Goal: Task Accomplishment & Management: Manage account settings

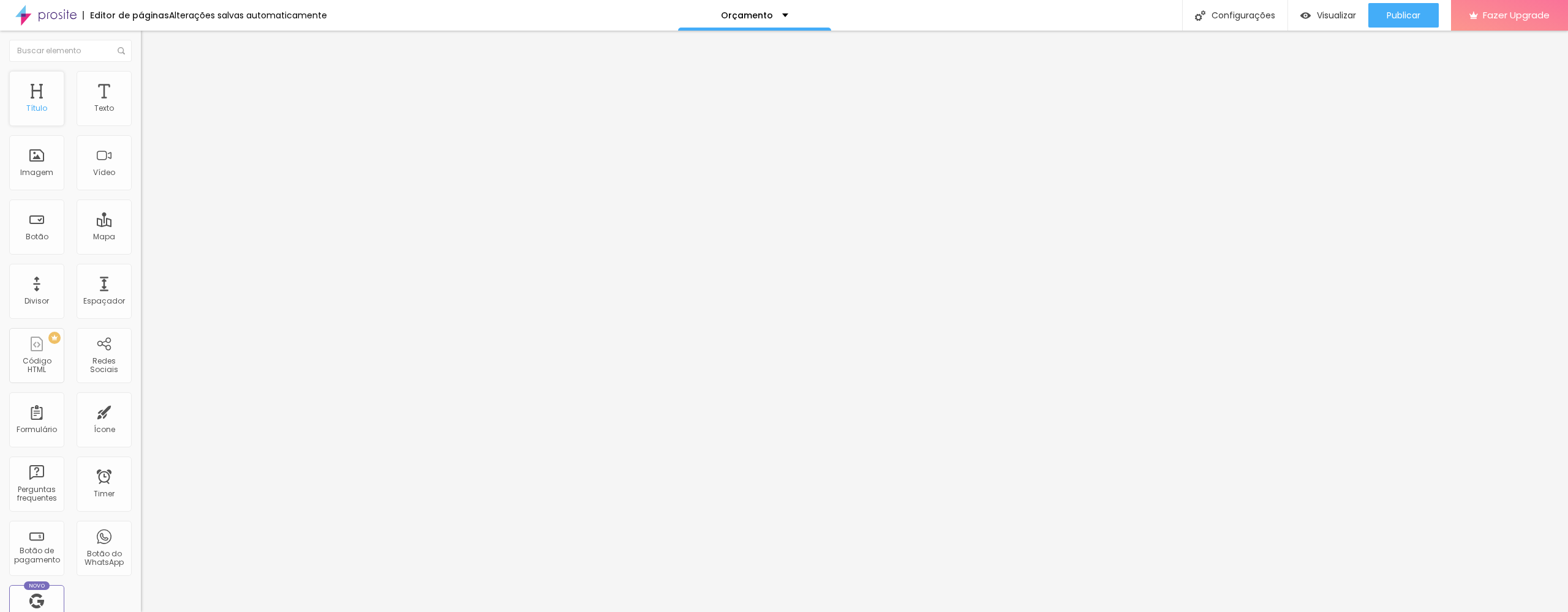
click at [43, 102] on div "Título" at bounding box center [36, 98] width 55 height 55
click at [1259, 13] on div "Configurações" at bounding box center [1234, 15] width 105 height 31
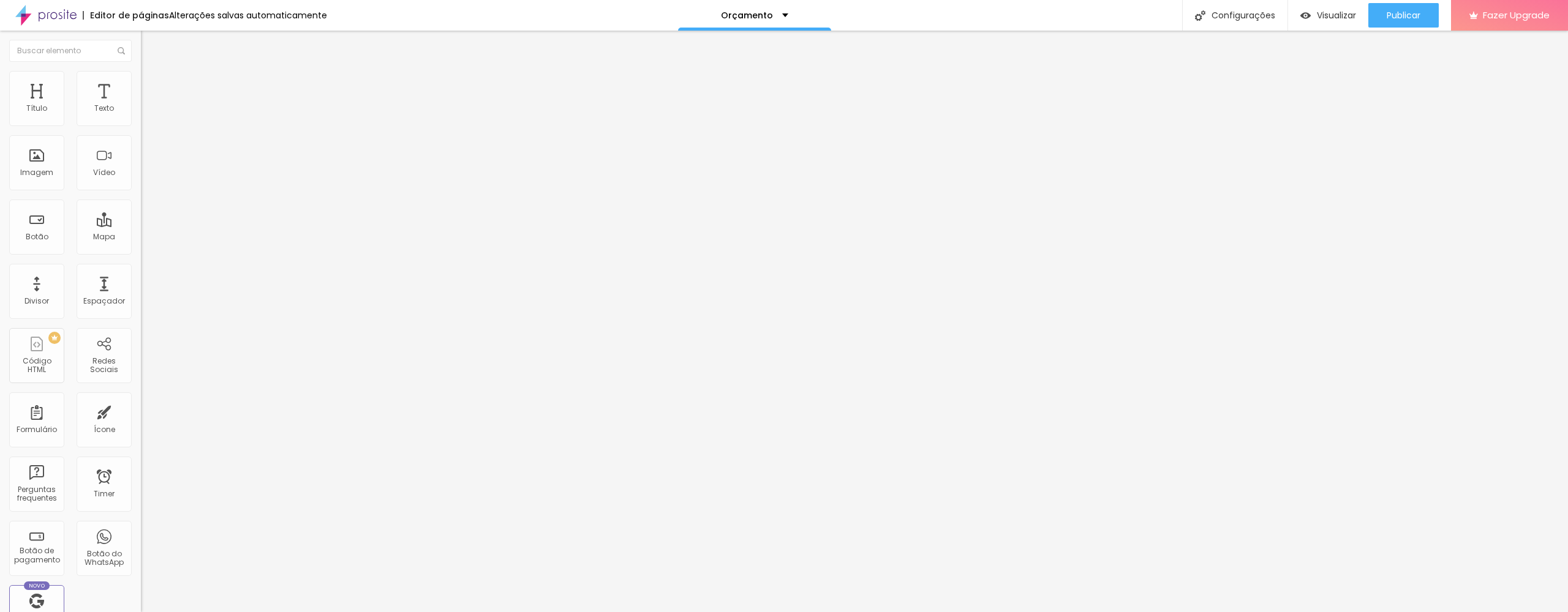
click at [290, 611] on div "Subindo 0/1 arquivos" at bounding box center [784, 616] width 1568 height 7
click at [285, 611] on div at bounding box center [784, 619] width 1568 height 0
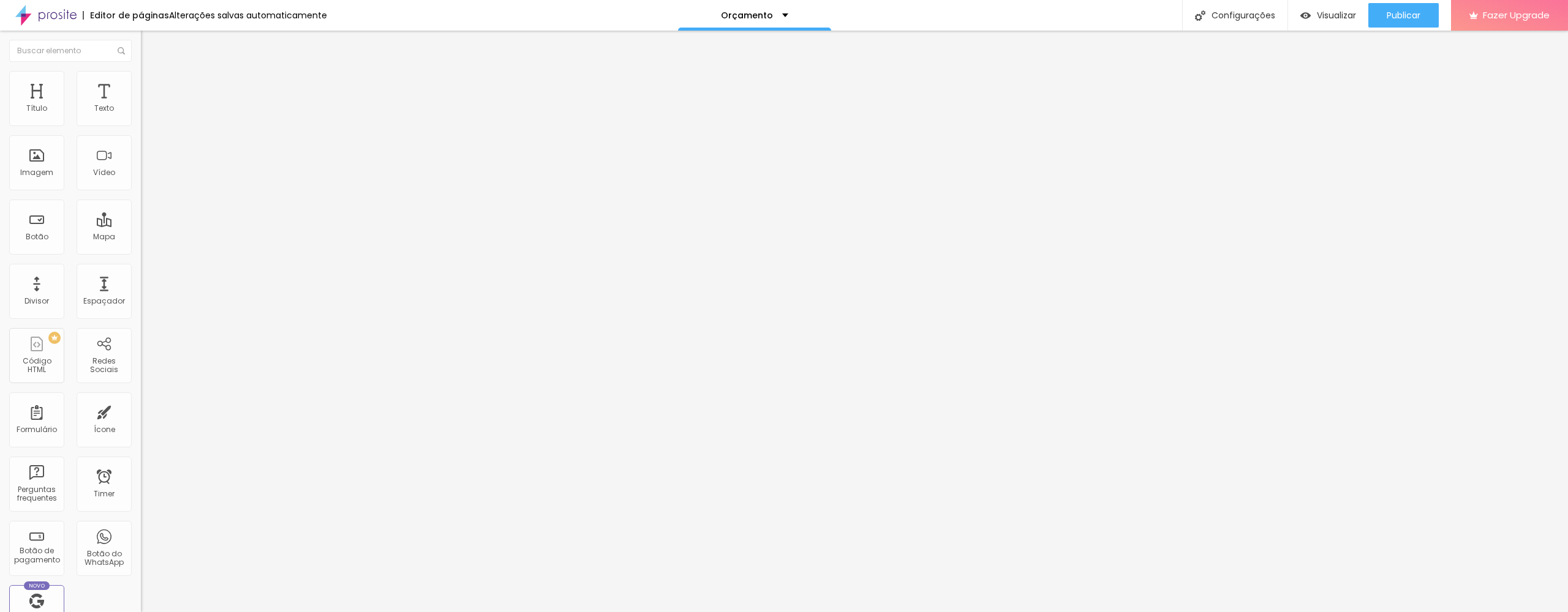
drag, startPoint x: 1364, startPoint y: 565, endPoint x: 1152, endPoint y: 532, distance: 214.6
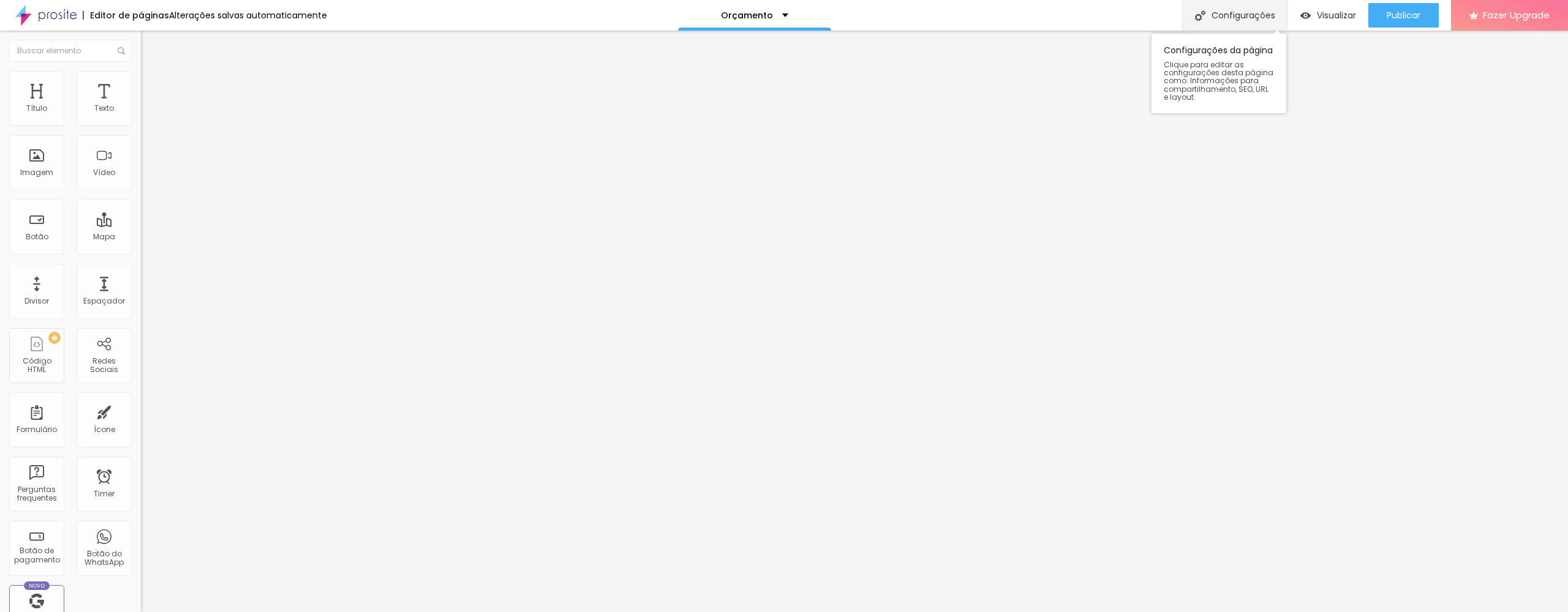
click at [1229, 13] on div "Configurações" at bounding box center [1234, 15] width 105 height 31
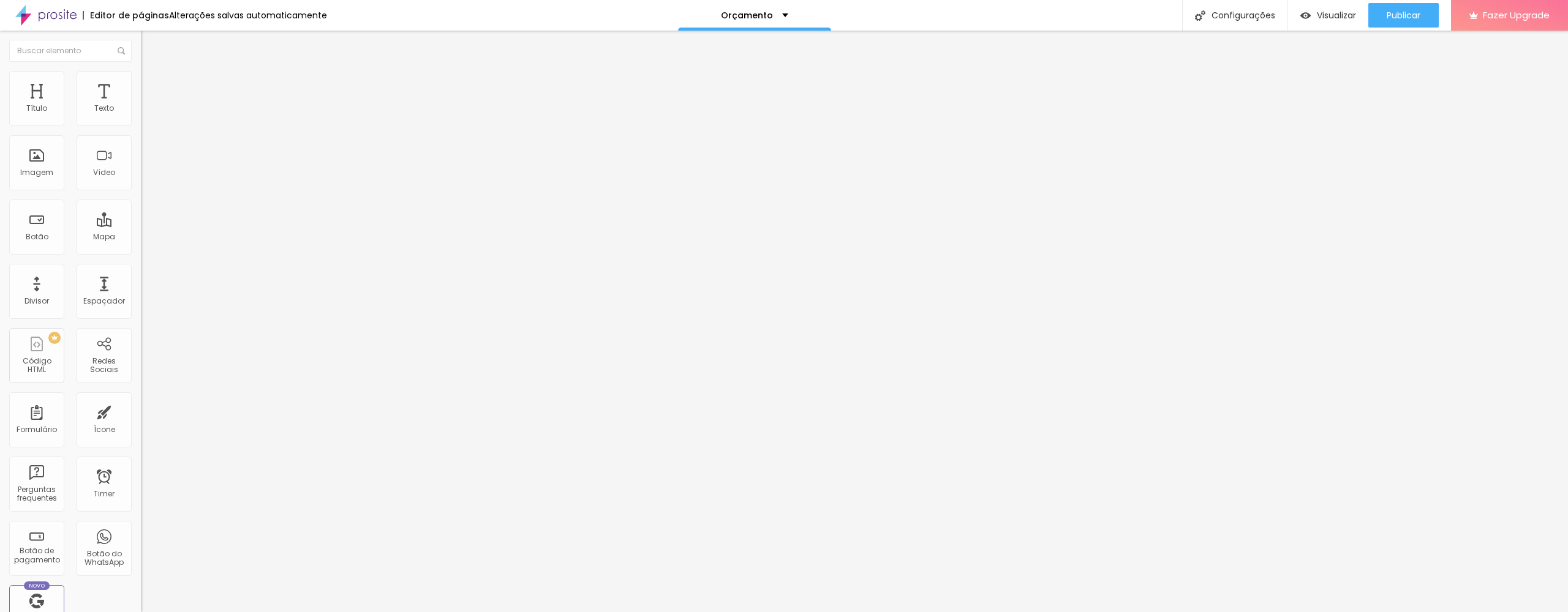
click at [149, 120] on div "Contato" at bounding box center [211, 113] width 125 height 11
click at [152, 84] on span "Estilo" at bounding box center [160, 80] width 19 height 11
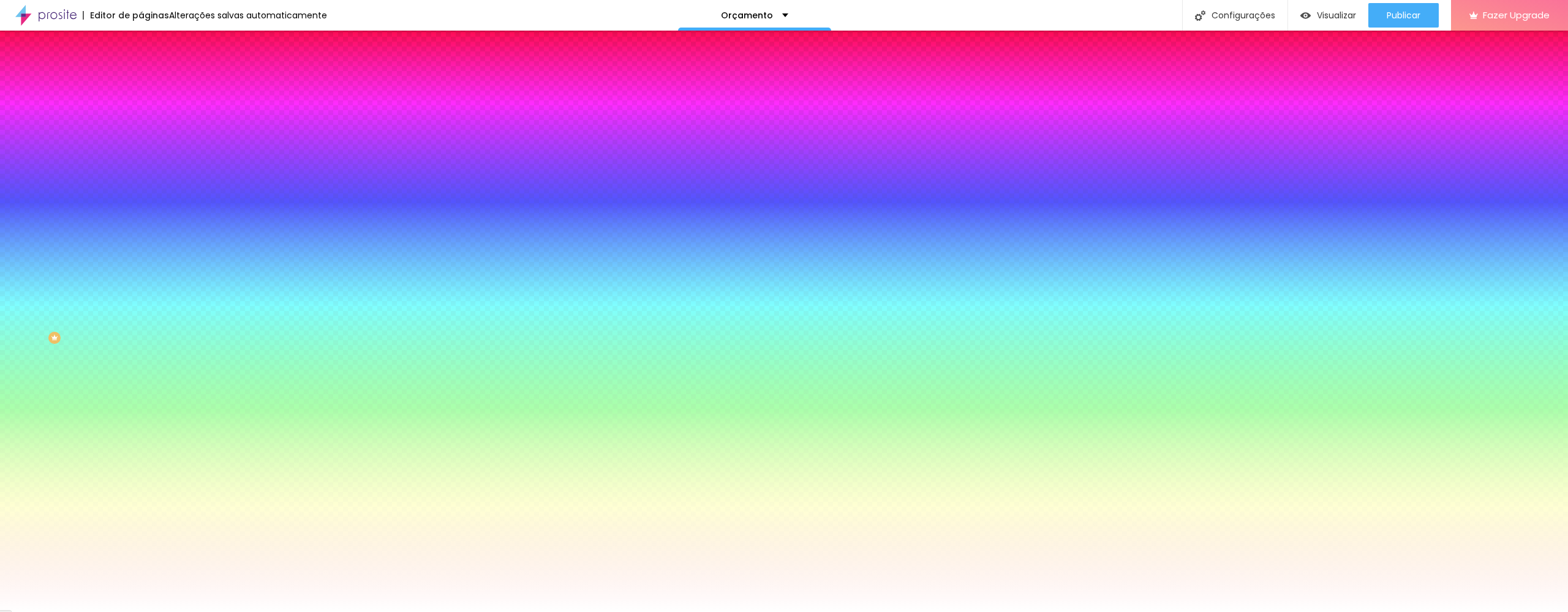
click at [141, 83] on li "Avançado" at bounding box center [211, 89] width 141 height 12
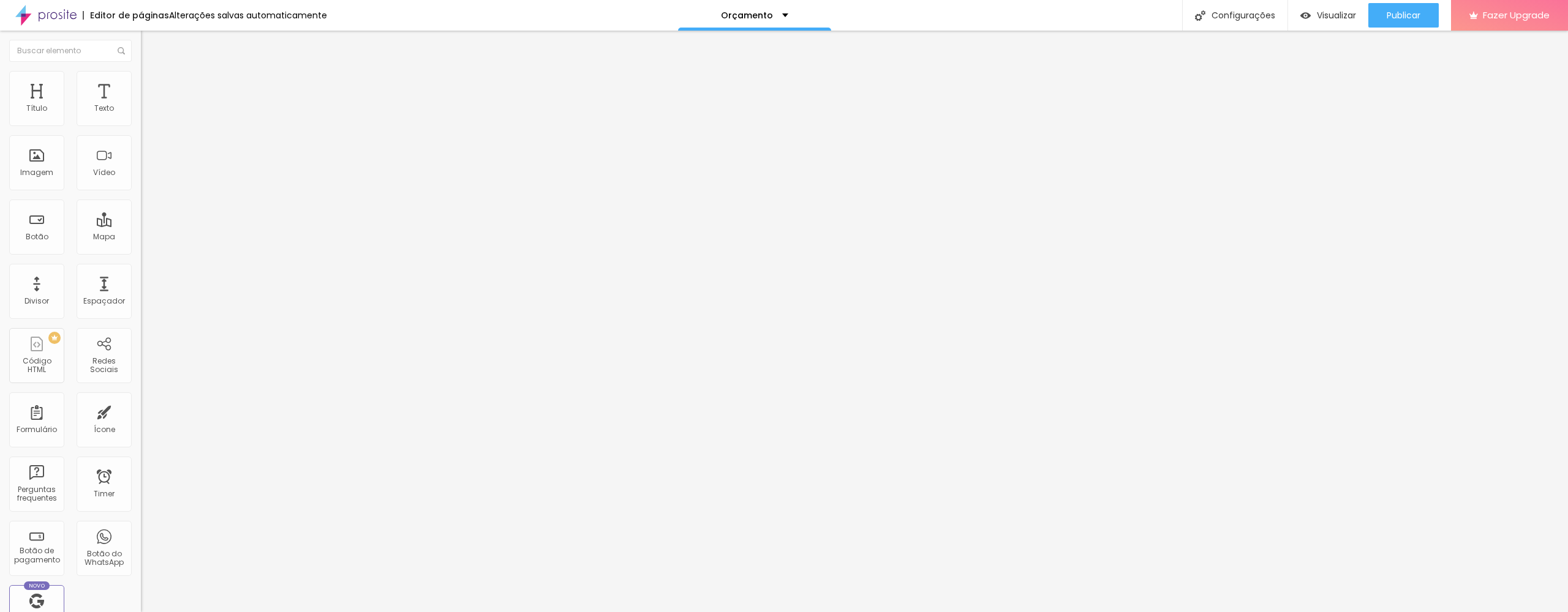
click at [141, 77] on img at bounding box center [146, 76] width 11 height 11
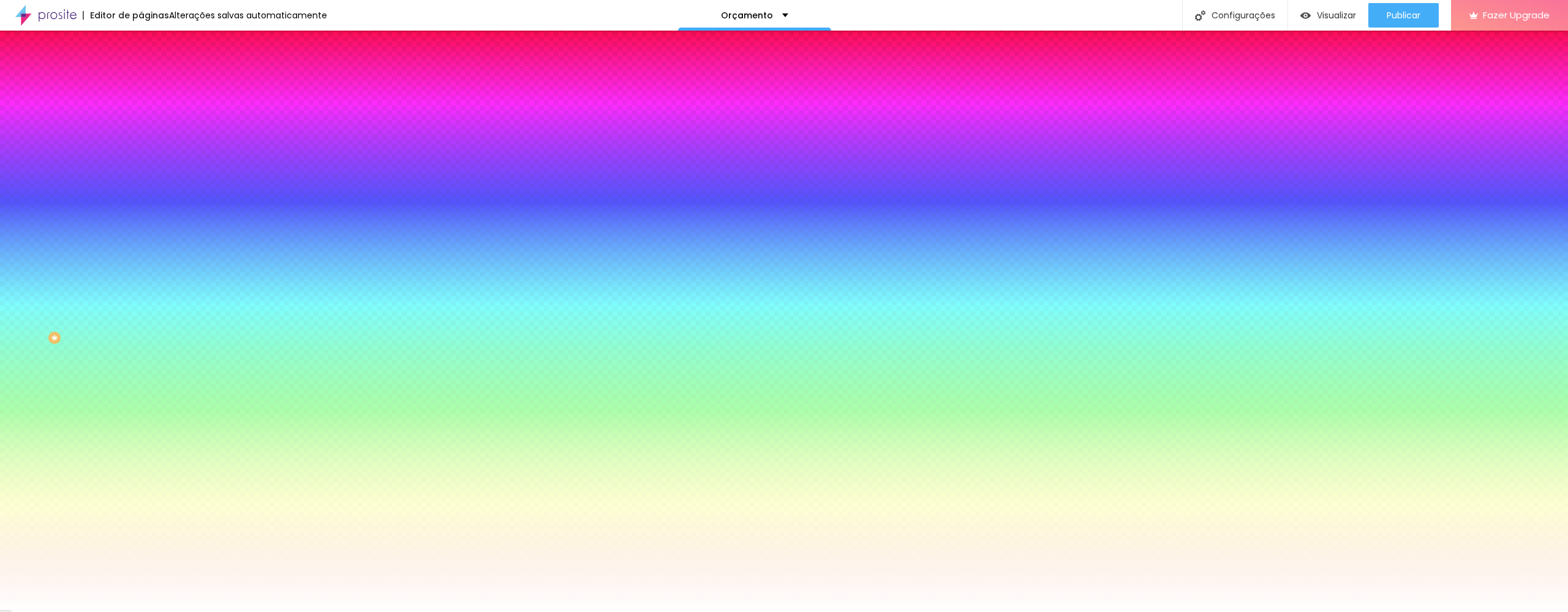
click at [141, 71] on li "Conteúdo" at bounding box center [211, 65] width 141 height 12
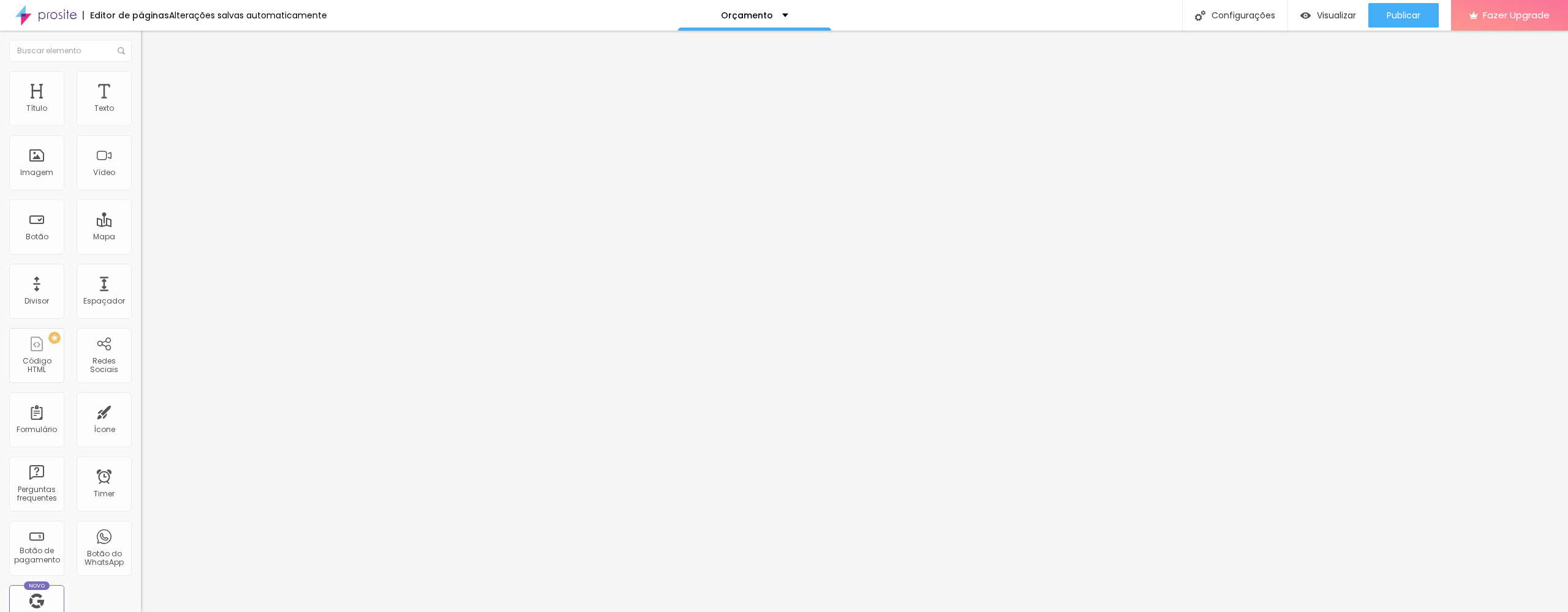
click at [149, 120] on div "Contato" at bounding box center [211, 113] width 125 height 11
drag, startPoint x: 702, startPoint y: 352, endPoint x: 737, endPoint y: 362, distance: 36.4
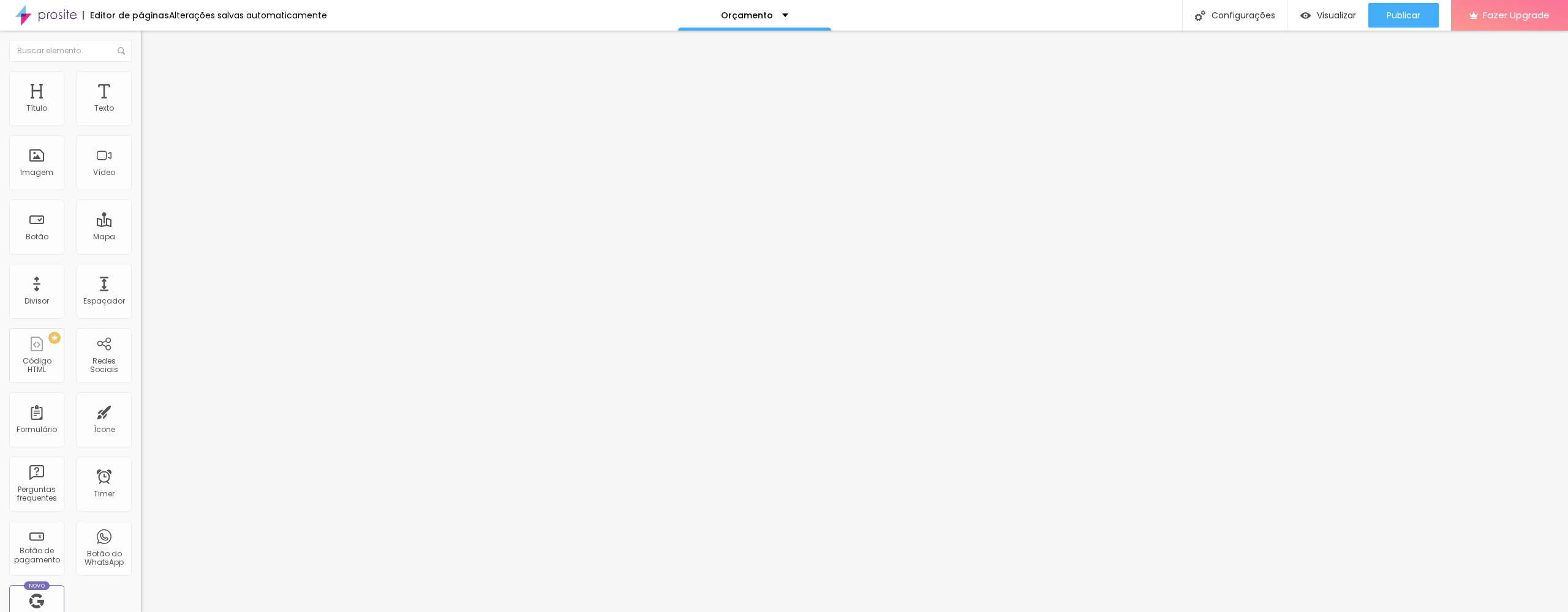
drag, startPoint x: 725, startPoint y: 365, endPoint x: 532, endPoint y: 354, distance: 193.3
type input "Informações sobre o pedido"
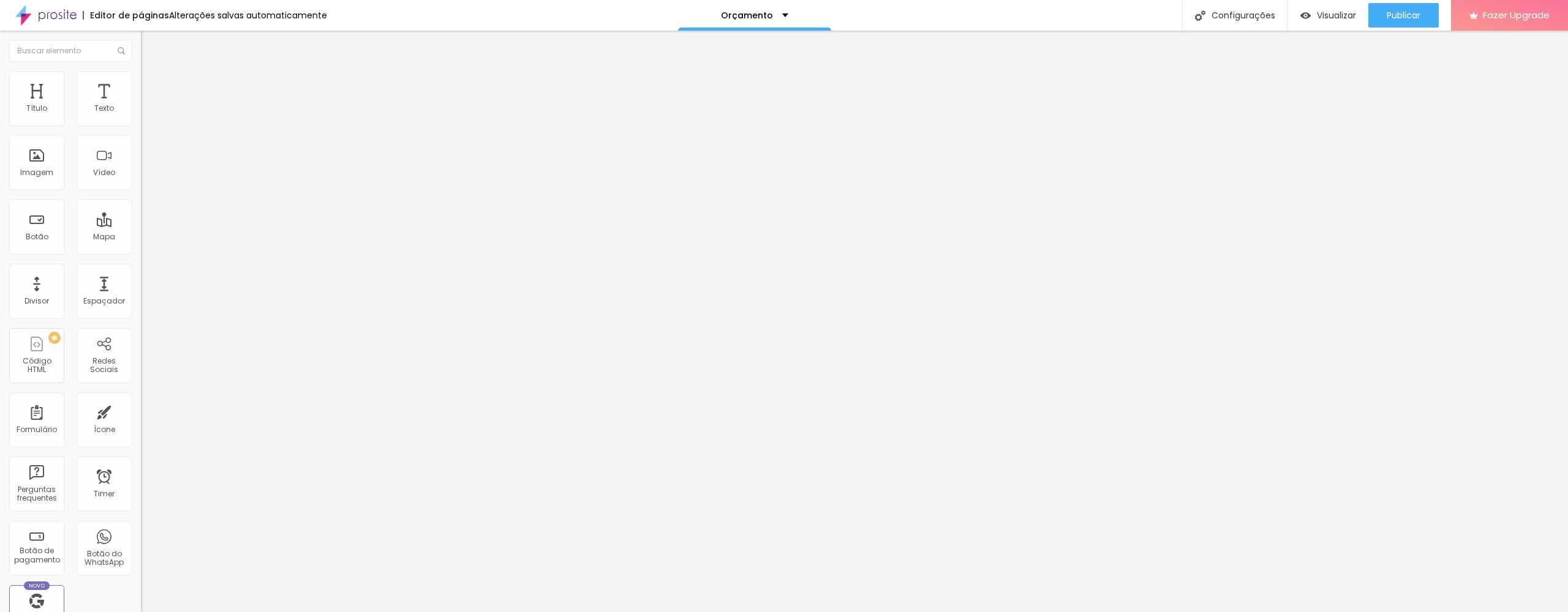
scroll to position [0, 0]
drag, startPoint x: 612, startPoint y: 145, endPoint x: 615, endPoint y: 167, distance: 22.2
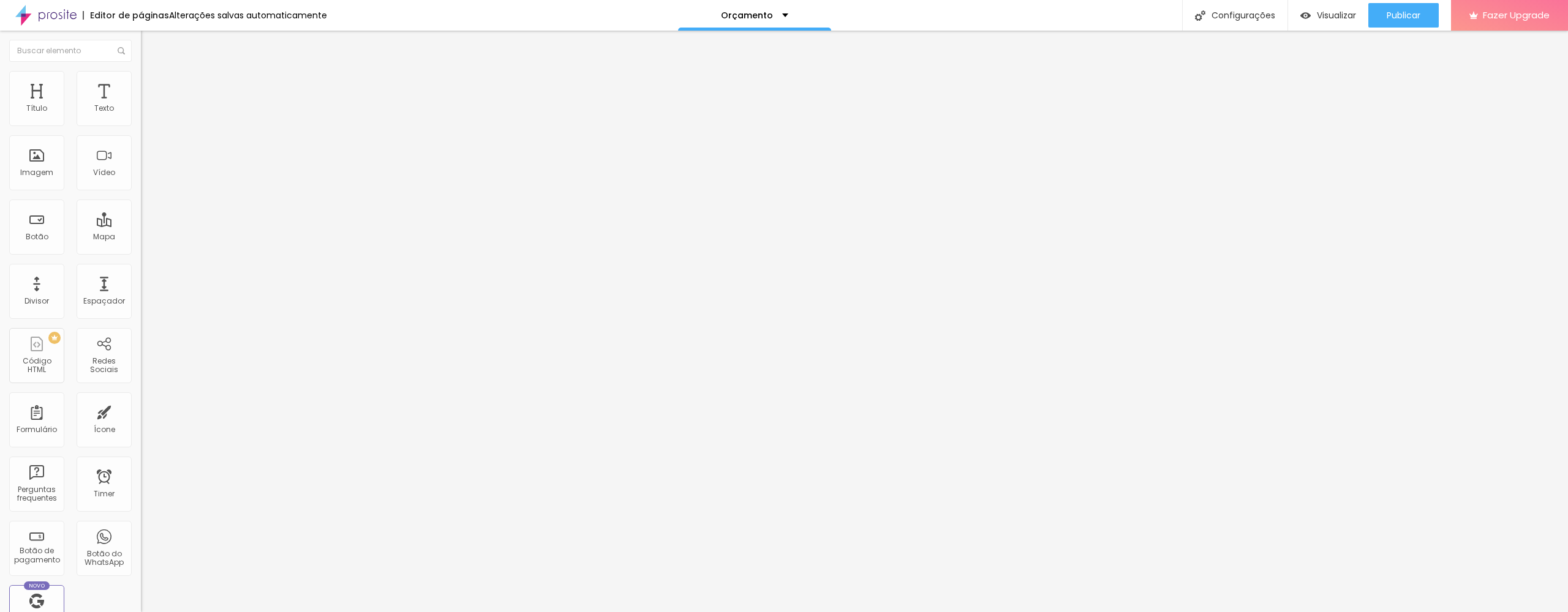
type input "Contacto"
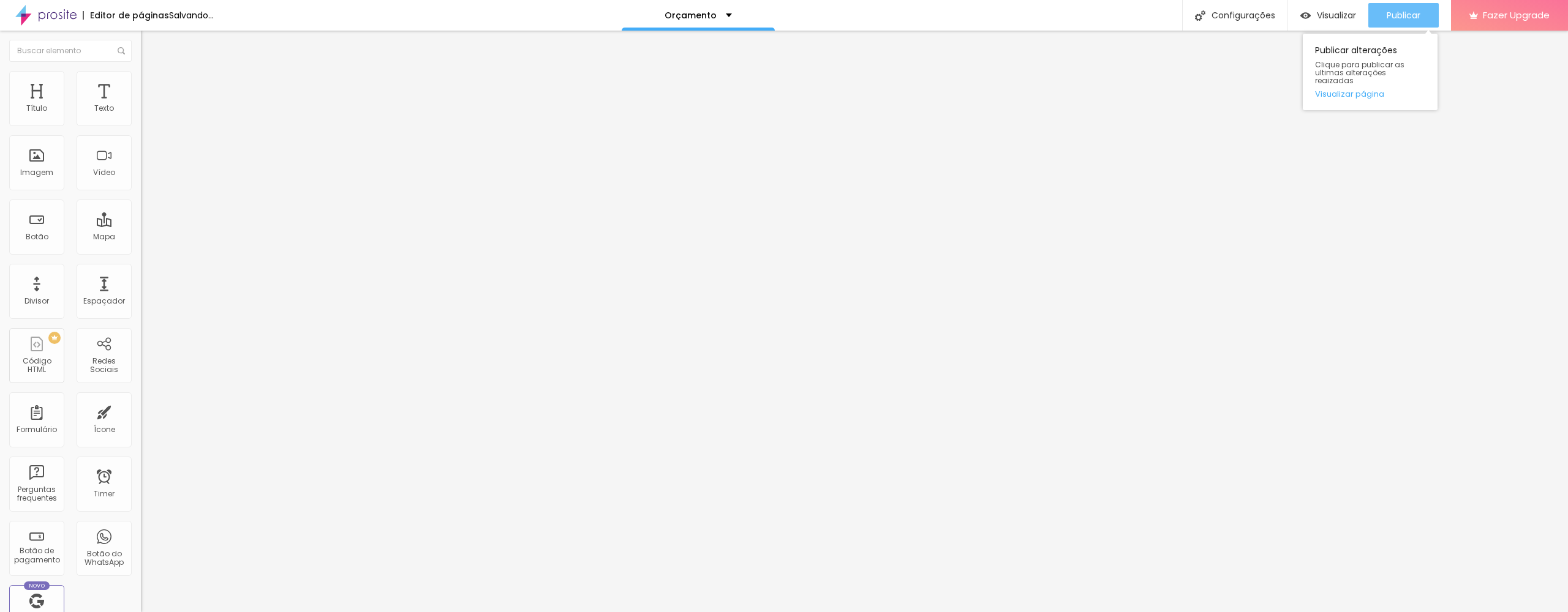
click at [1419, 18] on span "Publicar" at bounding box center [1403, 15] width 34 height 10
click at [59, 611] on div "Subindo 0/1 arquivos" at bounding box center [784, 616] width 1568 height 7
click at [215, 611] on div at bounding box center [784, 619] width 1568 height 0
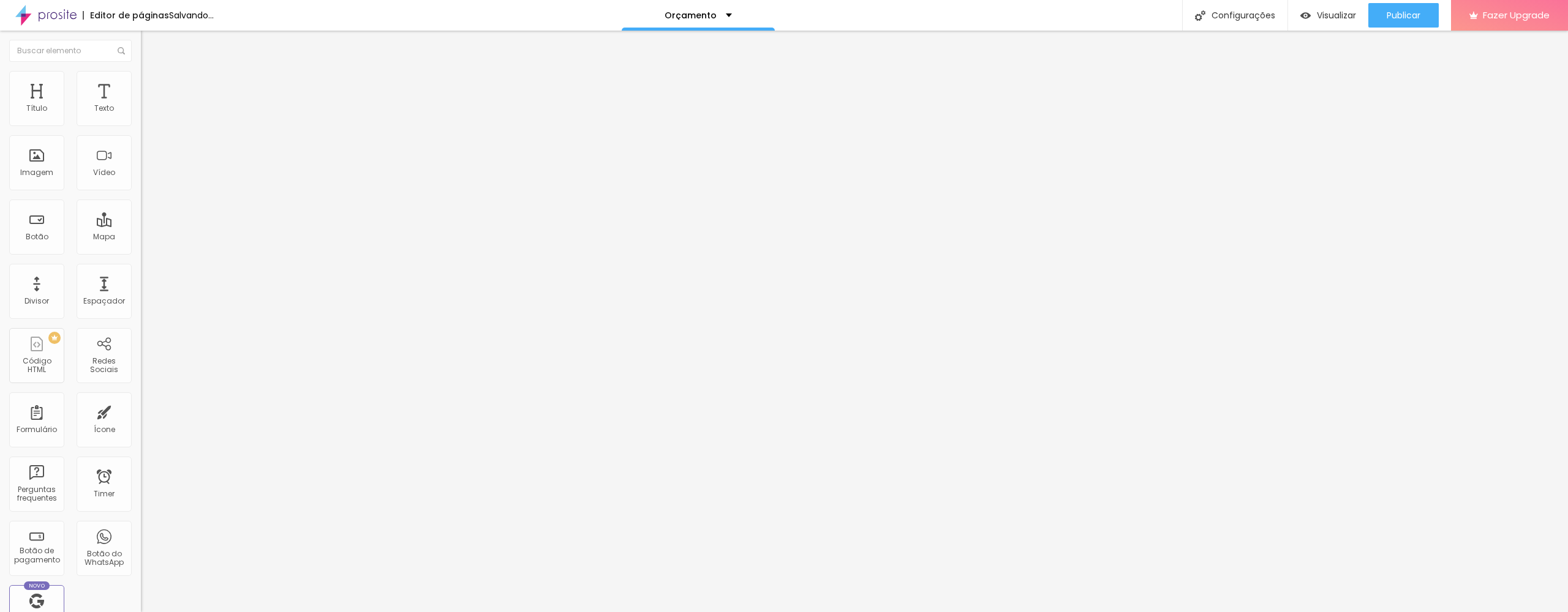
click at [141, 49] on button "Editar Seção" at bounding box center [211, 45] width 141 height 28
click at [106, 304] on div "Redes Sociais" at bounding box center [104, 310] width 49 height 18
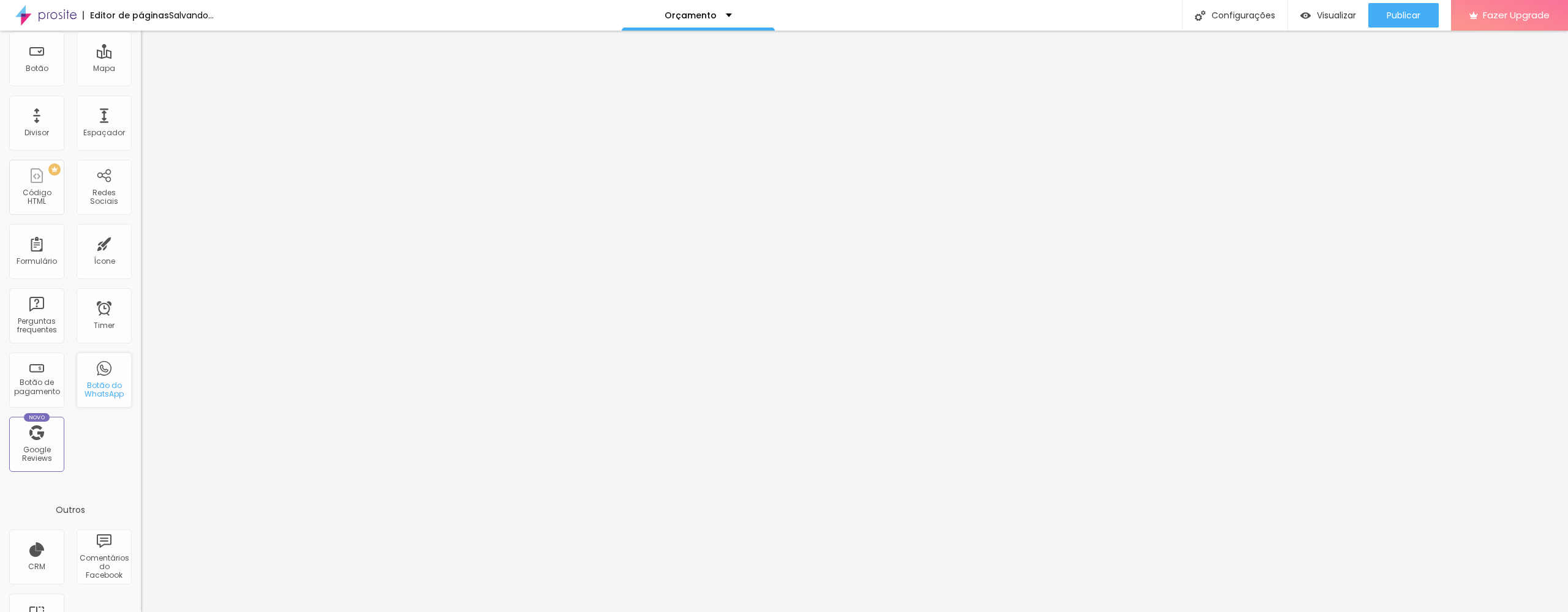
scroll to position [173, 0]
click at [114, 381] on div "Botão do WhatsApp" at bounding box center [104, 386] width 49 height 18
click at [96, 446] on div "Título Texto Imagem Vídeo Botão Mapa Divisor Espaçador PREMIUM Código HTML Rede…" at bounding box center [70, 187] width 141 height 578
click at [112, 365] on div "Botão do WhatsApp" at bounding box center [104, 376] width 55 height 55
click at [105, 376] on div "Botão do WhatsApp" at bounding box center [104, 376] width 55 height 55
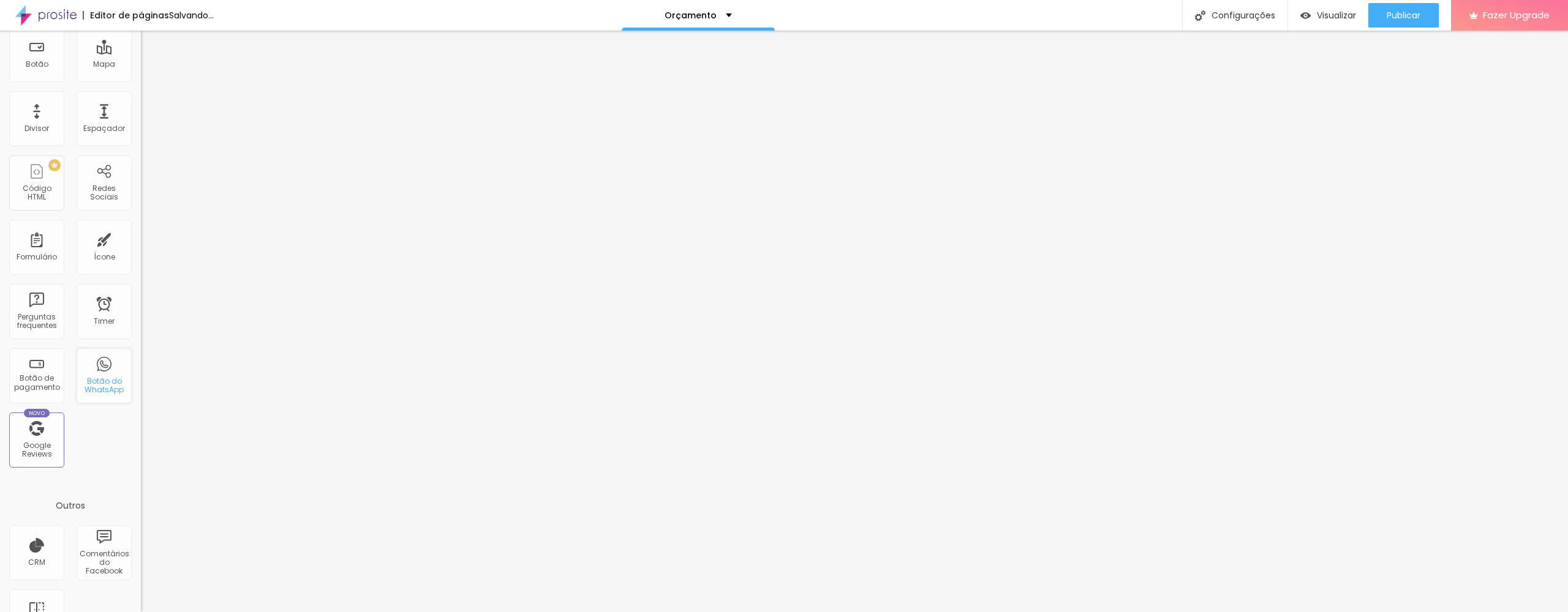
click at [105, 376] on div "Botão do WhatsApp" at bounding box center [104, 376] width 55 height 55
click at [205, 611] on div "Subindo 0/1 arquivos" at bounding box center [784, 616] width 1568 height 7
click at [103, 386] on div "Botão do WhatsApp" at bounding box center [104, 386] width 49 height 18
click at [111, 256] on div "Ícone" at bounding box center [104, 254] width 55 height 55
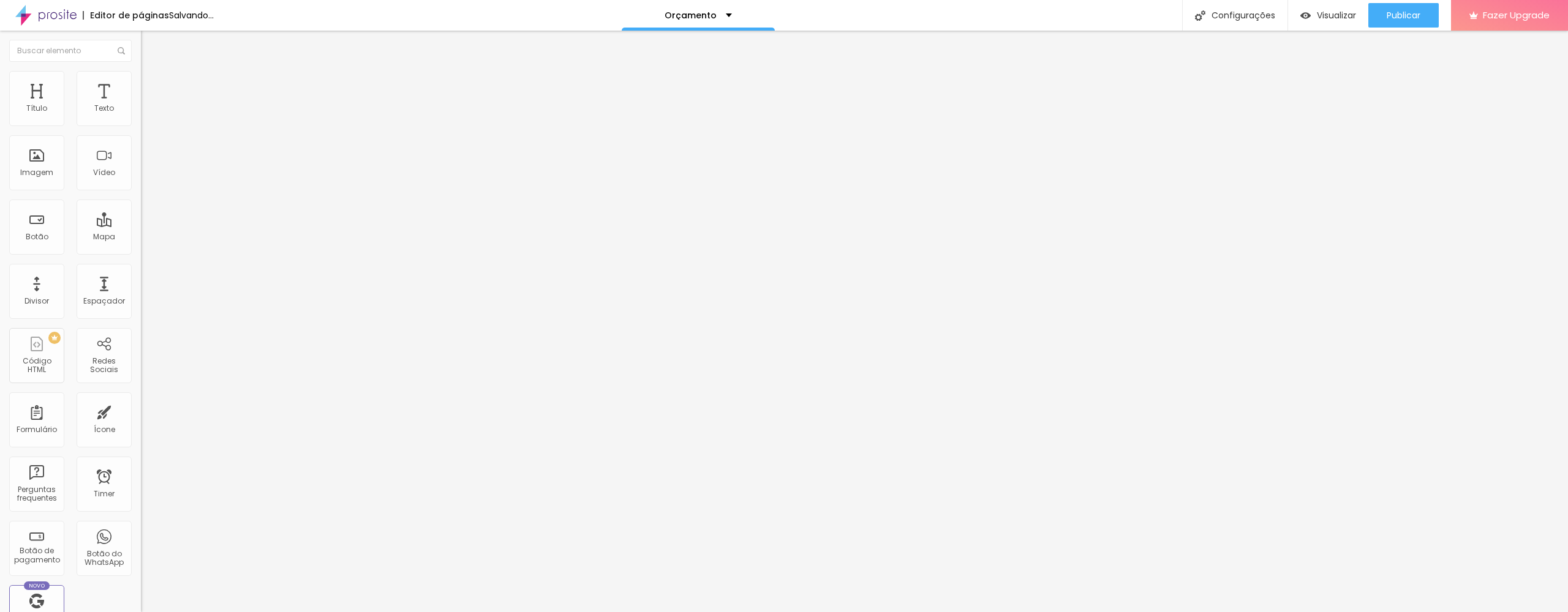
scroll to position [0, 0]
click at [141, 105] on span "Adicionar imagem" at bounding box center [180, 100] width 79 height 11
click at [177, 611] on div "Subindo 0/1 arquivos" at bounding box center [784, 616] width 1568 height 7
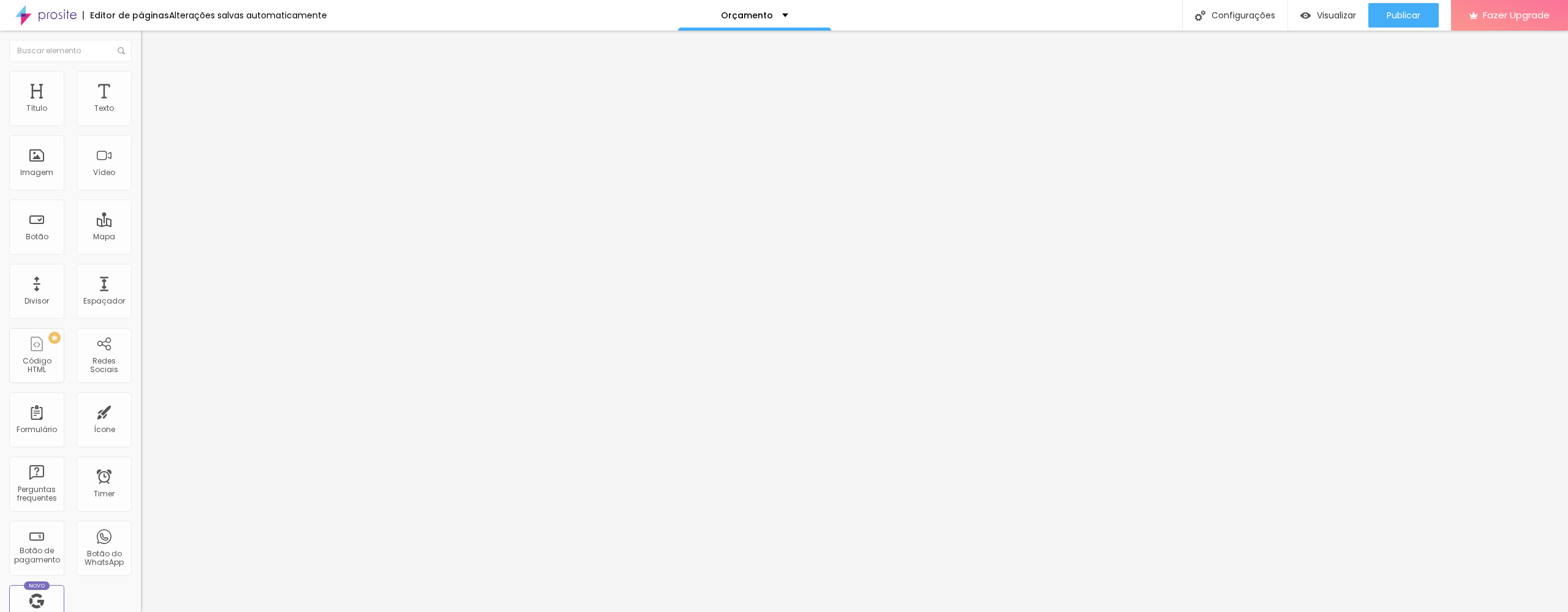
drag, startPoint x: 189, startPoint y: 536, endPoint x: 267, endPoint y: 520, distance: 79.6
click at [186, 611] on div "Subindo 0/2 arquivos" at bounding box center [784, 616] width 1568 height 7
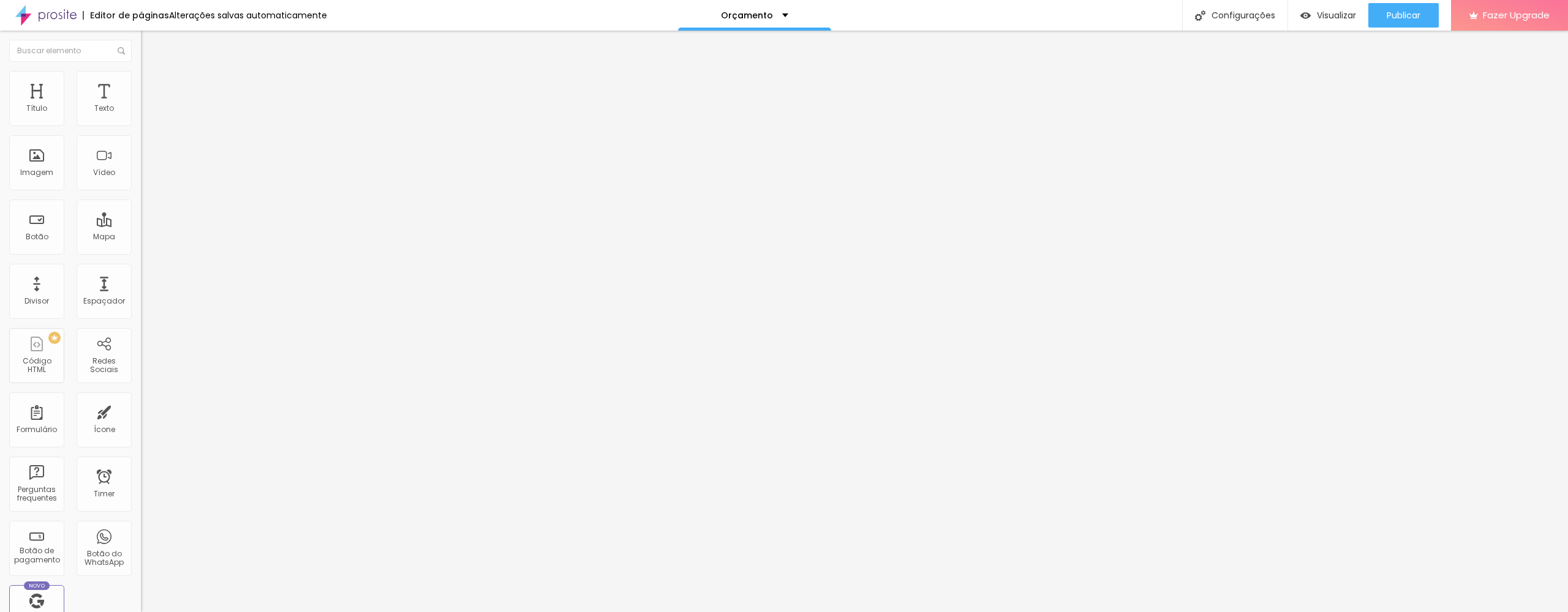
click at [183, 611] on div "Subindo 0/2 arquivos" at bounding box center [784, 616] width 1568 height 7
click at [141, 105] on span "Trocar imagem" at bounding box center [174, 100] width 66 height 11
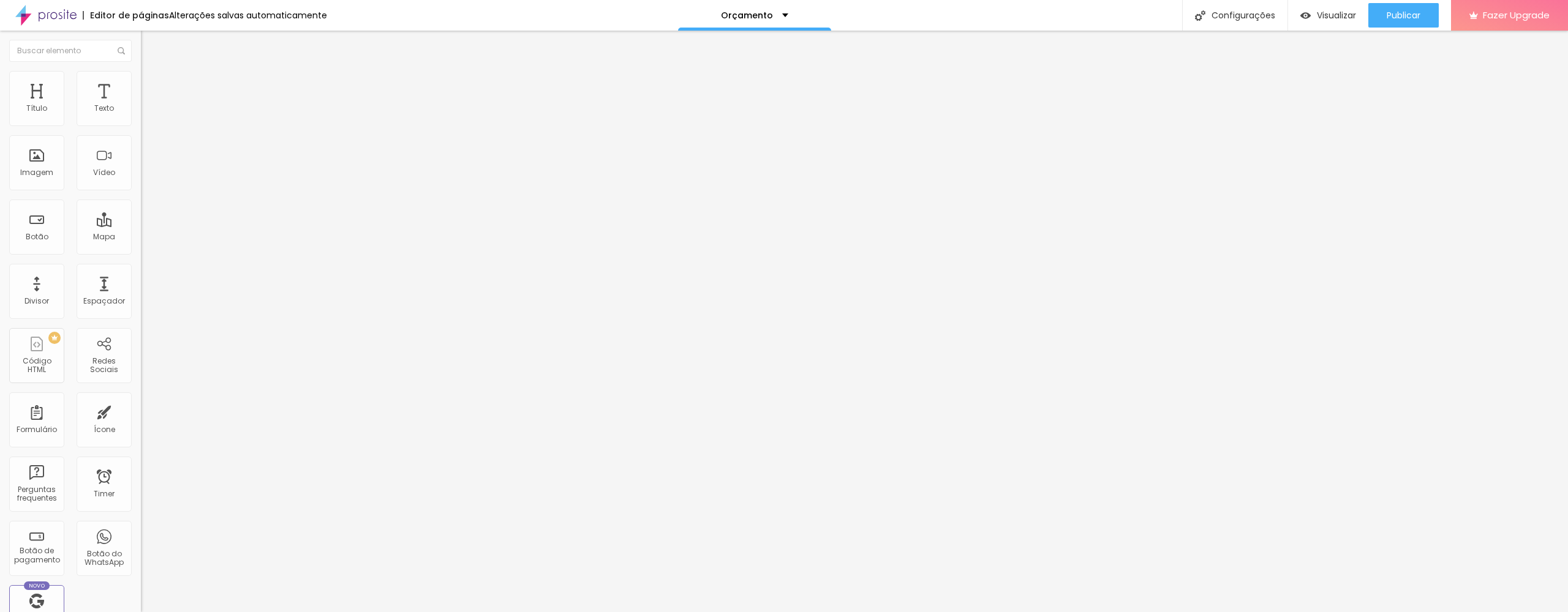
drag, startPoint x: 215, startPoint y: 563, endPoint x: 220, endPoint y: 548, distance: 15.8
click at [141, 510] on div "Editar Seção Conteúdo Estilo Avançado Modo Encaixotado Encaixotado Completo" at bounding box center [211, 321] width 141 height 581
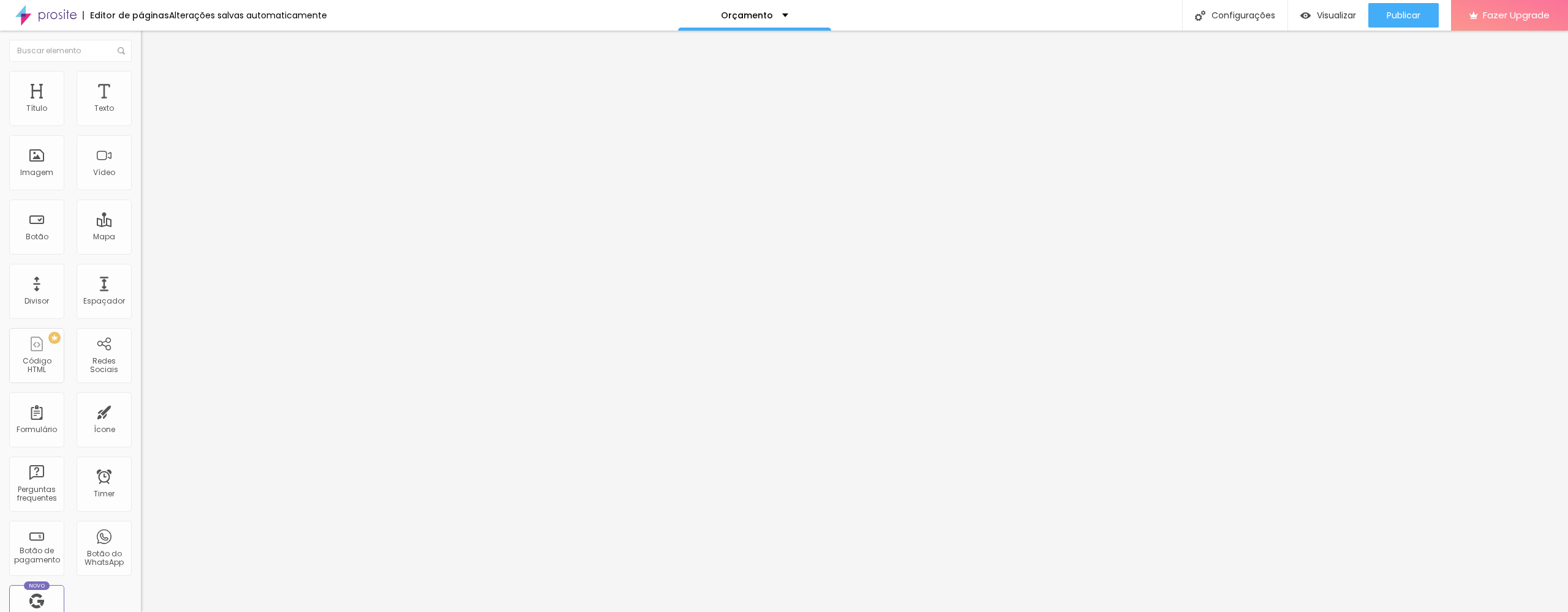
click at [87, 611] on div "Subindo 0/3 arquivos" at bounding box center [784, 616] width 1568 height 7
click at [207, 103] on img at bounding box center [211, 99] width 7 height 7
click at [1400, 15] on span "Publicar" at bounding box center [1403, 15] width 34 height 10
drag, startPoint x: 774, startPoint y: 28, endPoint x: 769, endPoint y: 23, distance: 7.1
click at [772, 26] on div "Orçamento" at bounding box center [749, 15] width 153 height 31
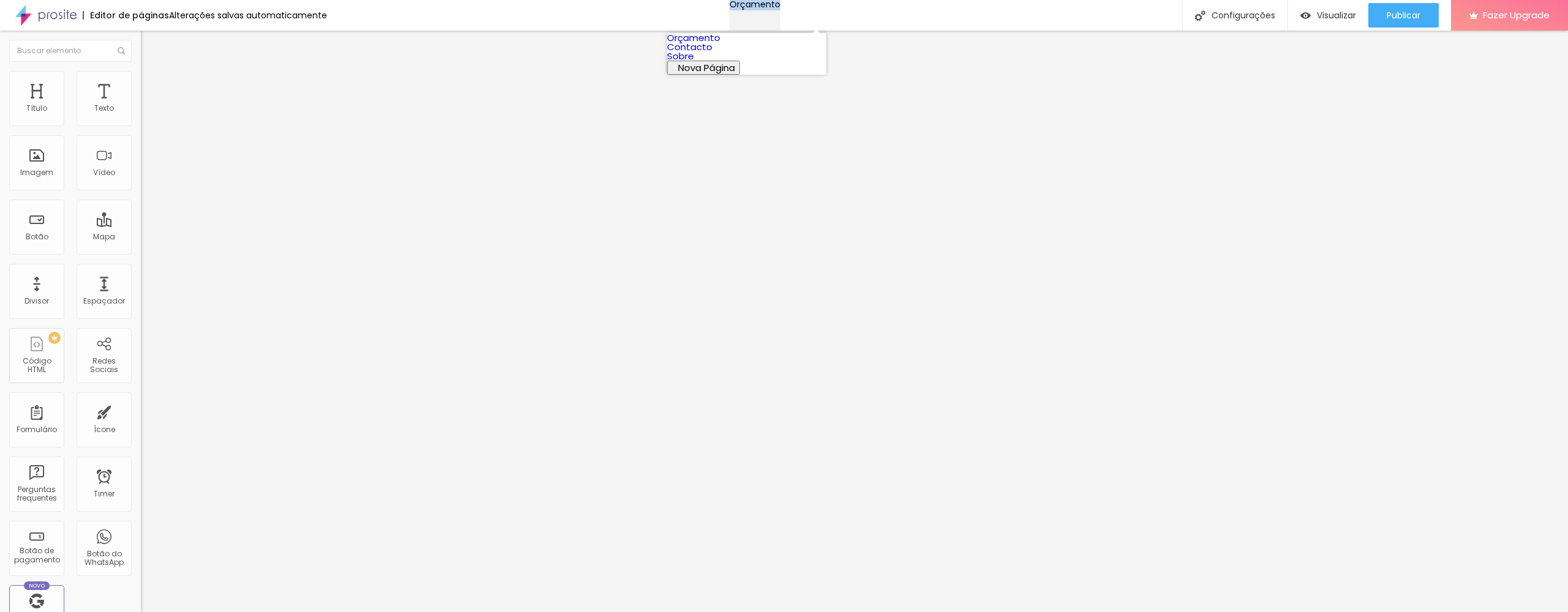
click at [776, 9] on div "Orçamento" at bounding box center [754, 4] width 51 height 9
click at [212, 611] on div at bounding box center [784, 619] width 1568 height 0
click at [141, 105] on span "Adicionar imagem" at bounding box center [180, 100] width 79 height 11
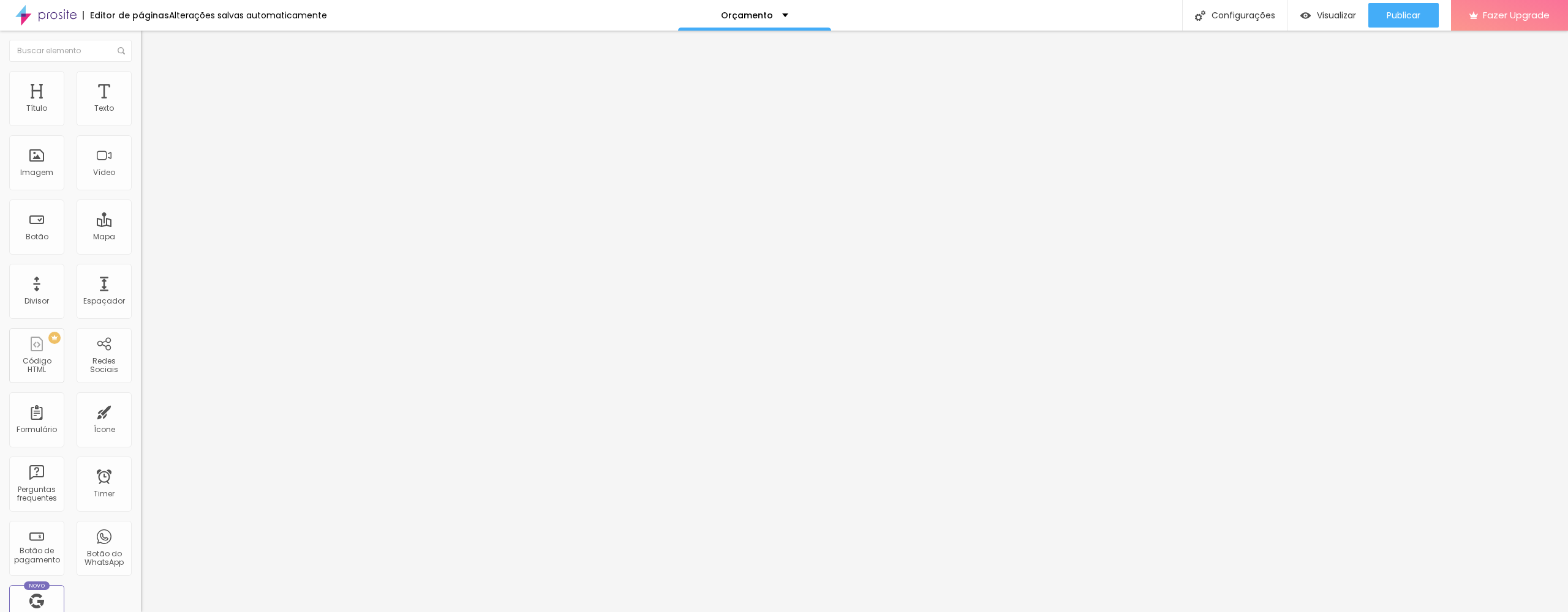
click at [150, 48] on img "button" at bounding box center [154, 44] width 10 height 10
click at [141, 105] on span "Trocar imagem" at bounding box center [174, 100] width 66 height 11
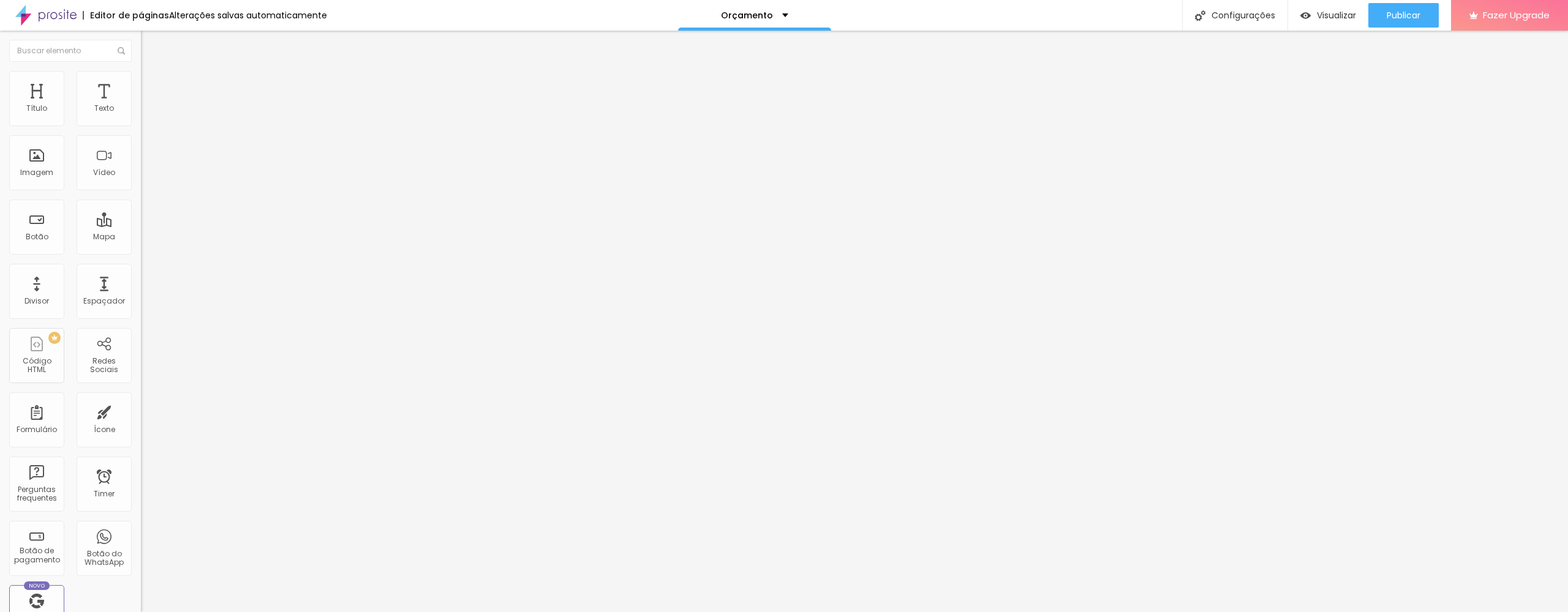
click at [141, 112] on span "Encaixotado" at bounding box center [165, 106] width 48 height 11
click at [150, 43] on img "button" at bounding box center [154, 44] width 10 height 10
click at [150, 44] on img "button" at bounding box center [154, 44] width 10 height 10
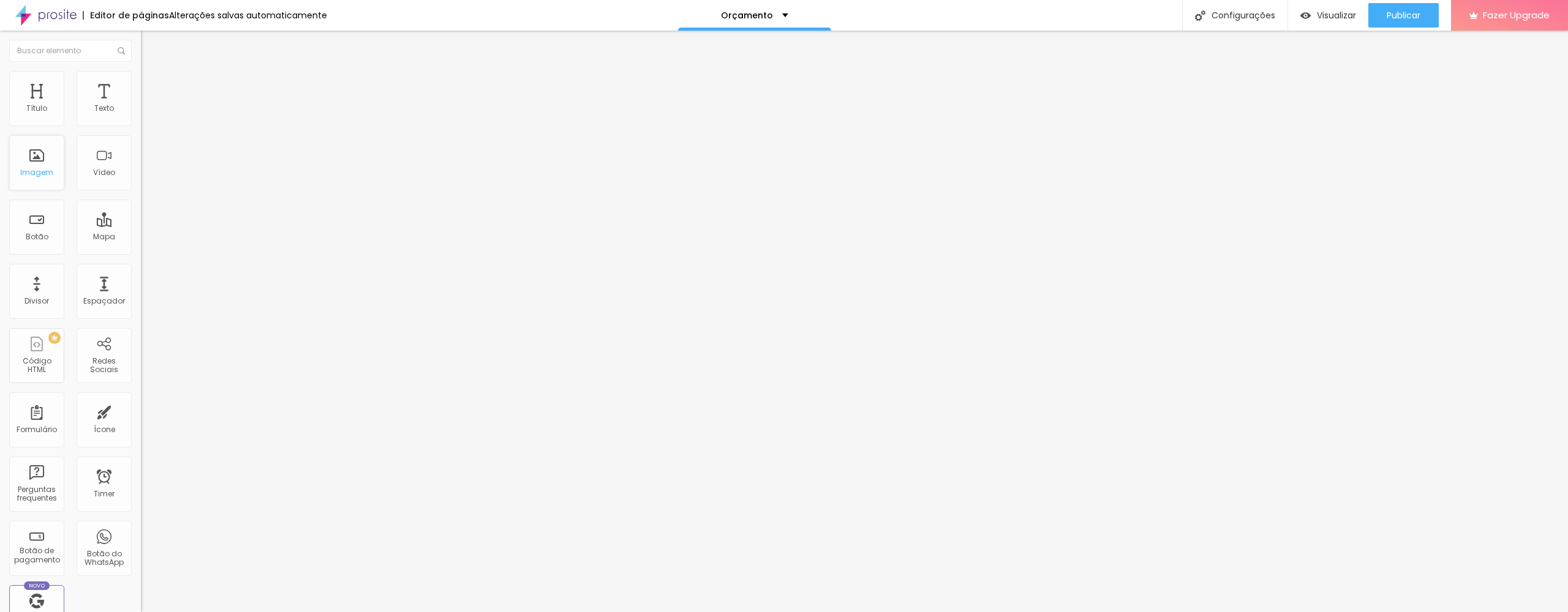
click at [25, 177] on div "Imagem" at bounding box center [36, 173] width 33 height 9
click at [30, 154] on div "Imagem" at bounding box center [36, 160] width 55 height 55
drag, startPoint x: 11, startPoint y: 43, endPoint x: 23, endPoint y: 58, distance: 19.2
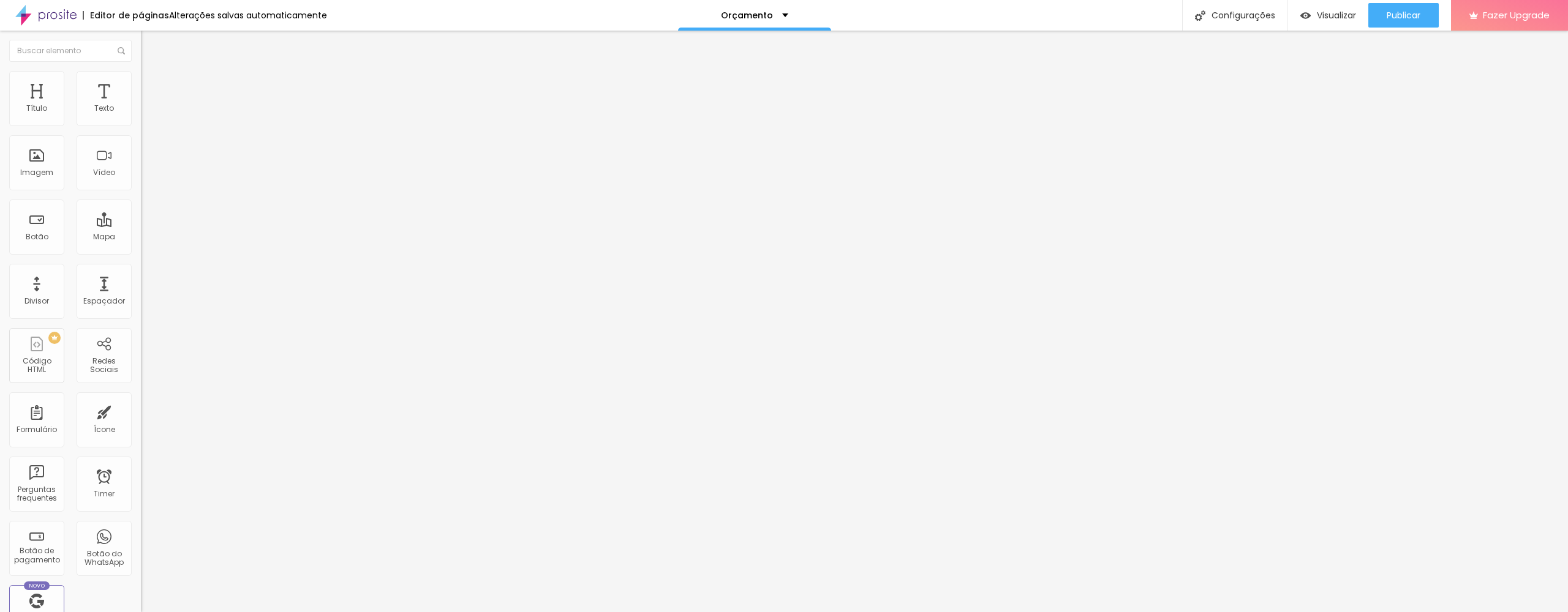
click at [150, 43] on img "button" at bounding box center [154, 44] width 10 height 10
drag, startPoint x: 90, startPoint y: 97, endPoint x: 69, endPoint y: 90, distance: 22.1
click at [141, 96] on ul "Conteúdo Estilo Avançado" at bounding box center [211, 76] width 141 height 36
click at [152, 84] on span "Estilo" at bounding box center [160, 80] width 19 height 11
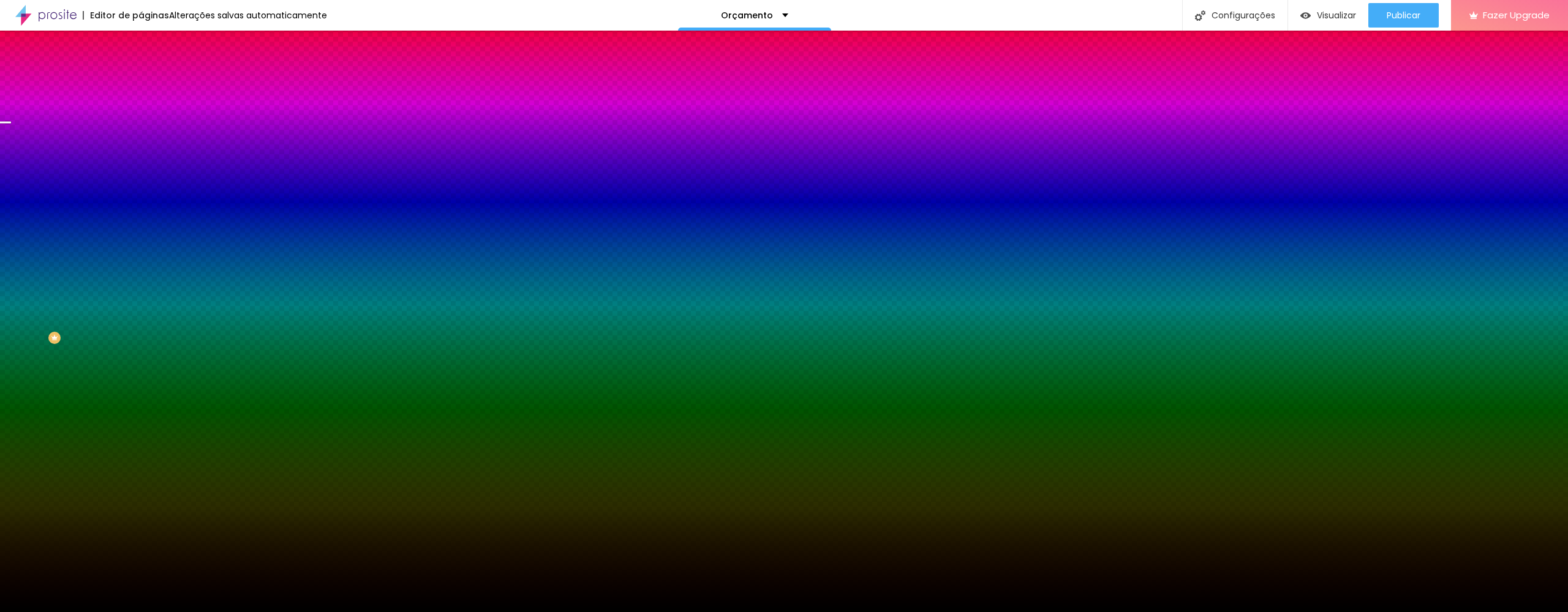
click at [152, 86] on span "Avançado" at bounding box center [172, 91] width 41 height 11
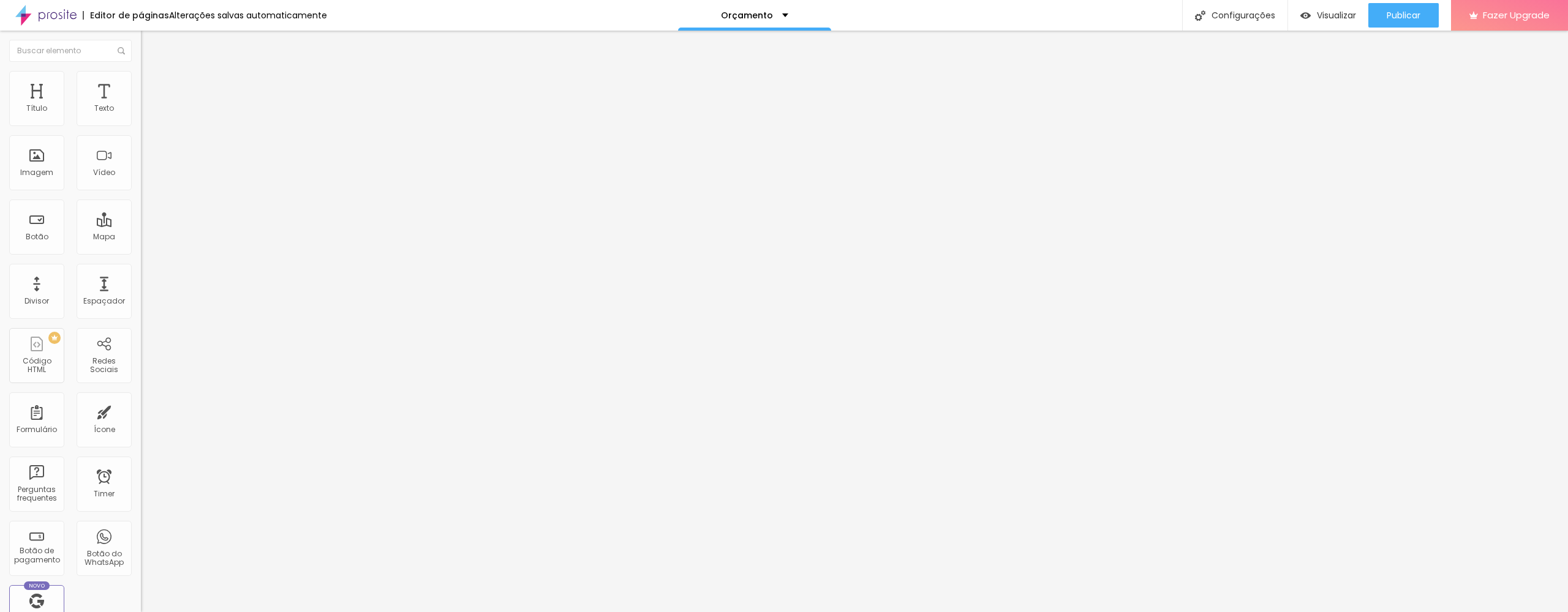
click at [152, 82] on span "Estilo" at bounding box center [160, 80] width 19 height 11
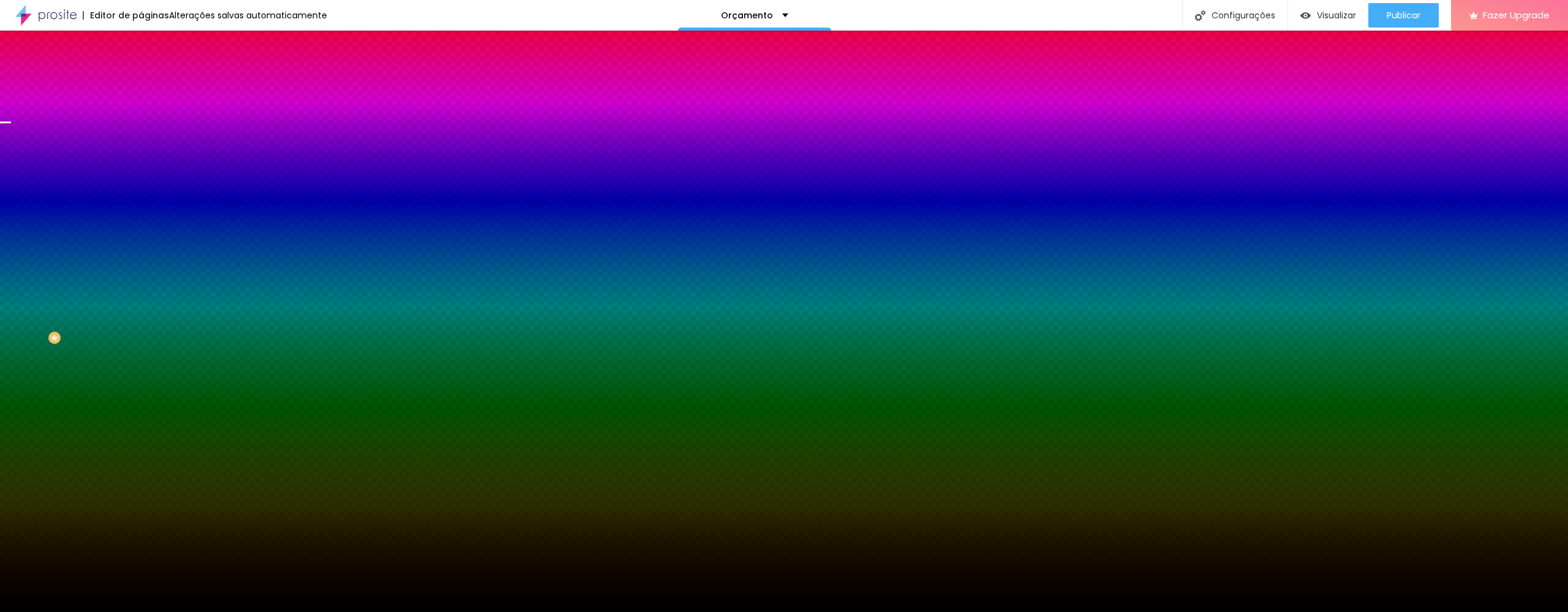
click at [141, 112] on span "Trocar imagem" at bounding box center [174, 107] width 66 height 11
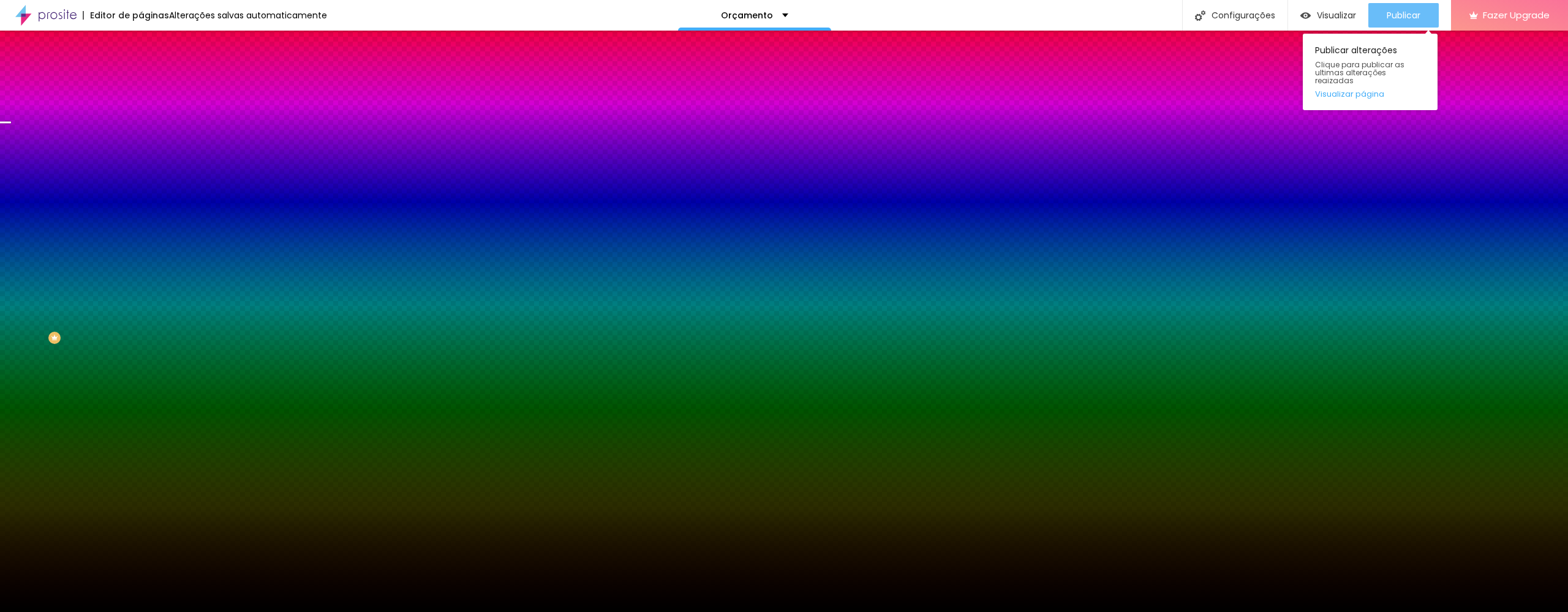
click at [1392, 20] on span "Publicar" at bounding box center [1403, 15] width 34 height 10
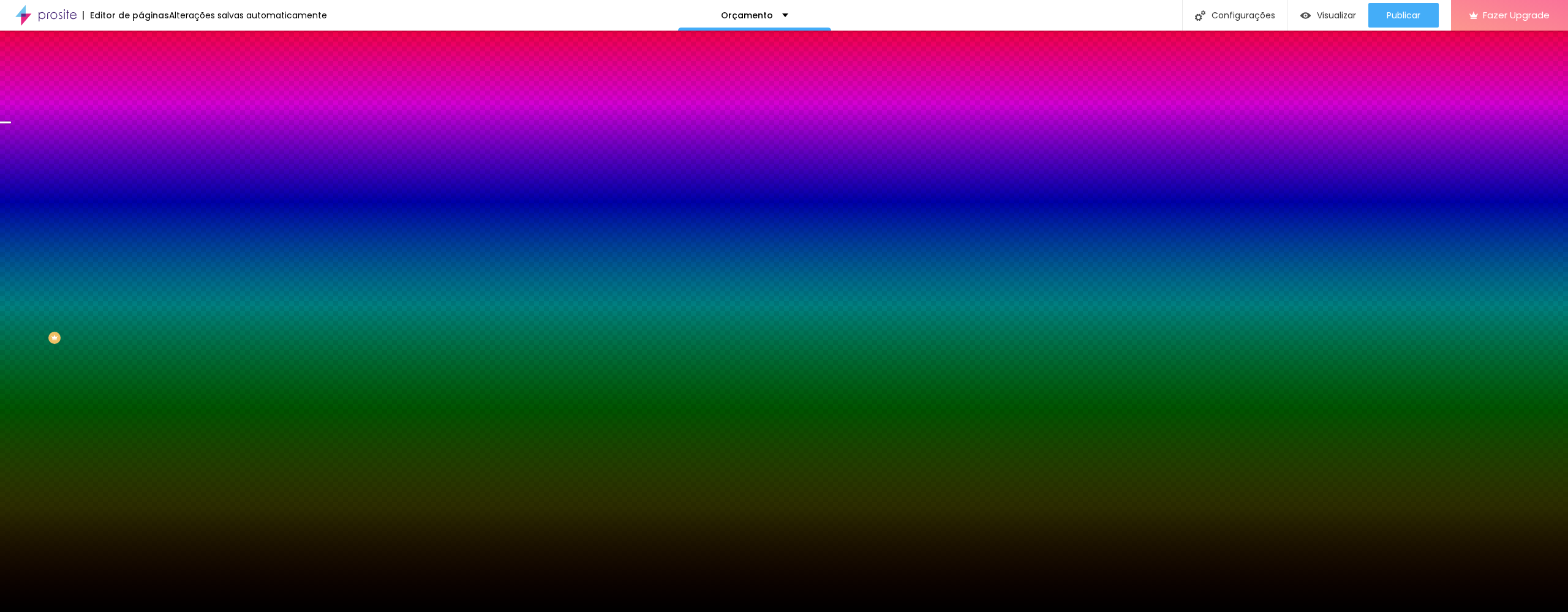
click at [150, 41] on img "button" at bounding box center [154, 44] width 10 height 10
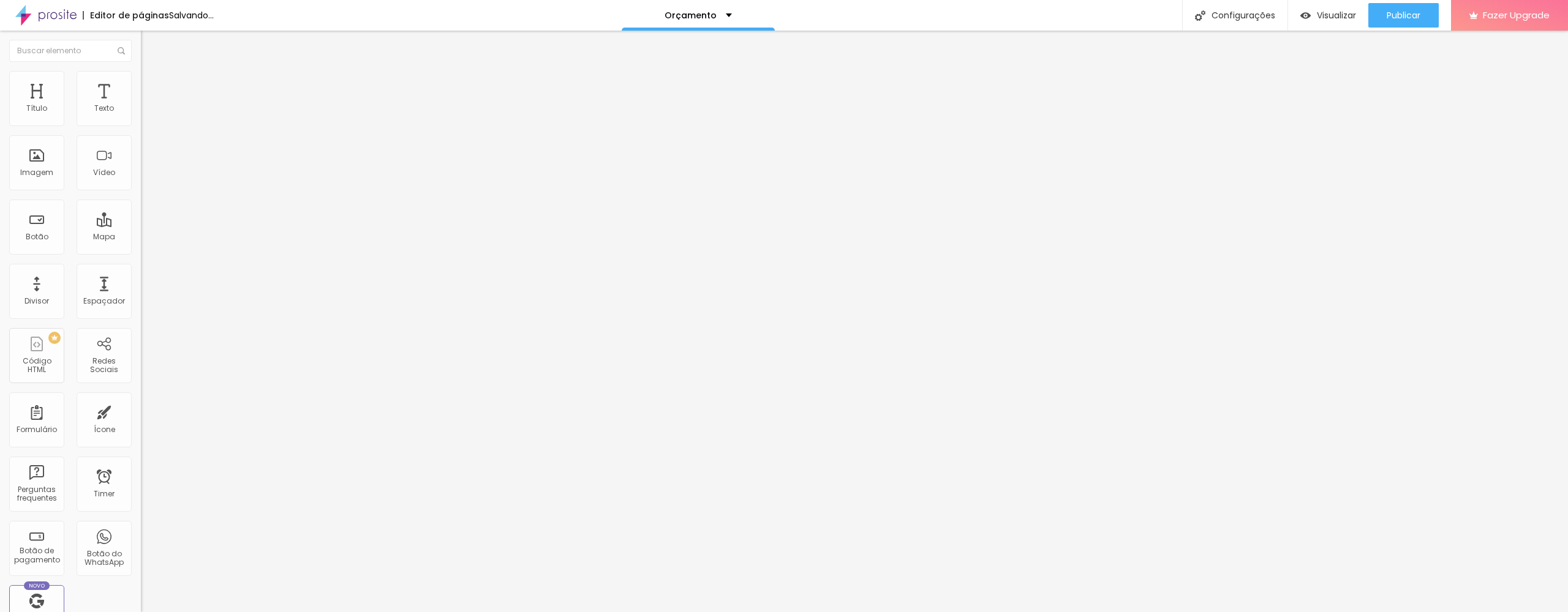
click at [141, 174] on img at bounding box center [145, 170] width 9 height 9
click at [141, 165] on img at bounding box center [145, 160] width 9 height 9
click at [141, 166] on div at bounding box center [211, 160] width 141 height 10
click at [152, 84] on span "Estilo" at bounding box center [160, 80] width 19 height 11
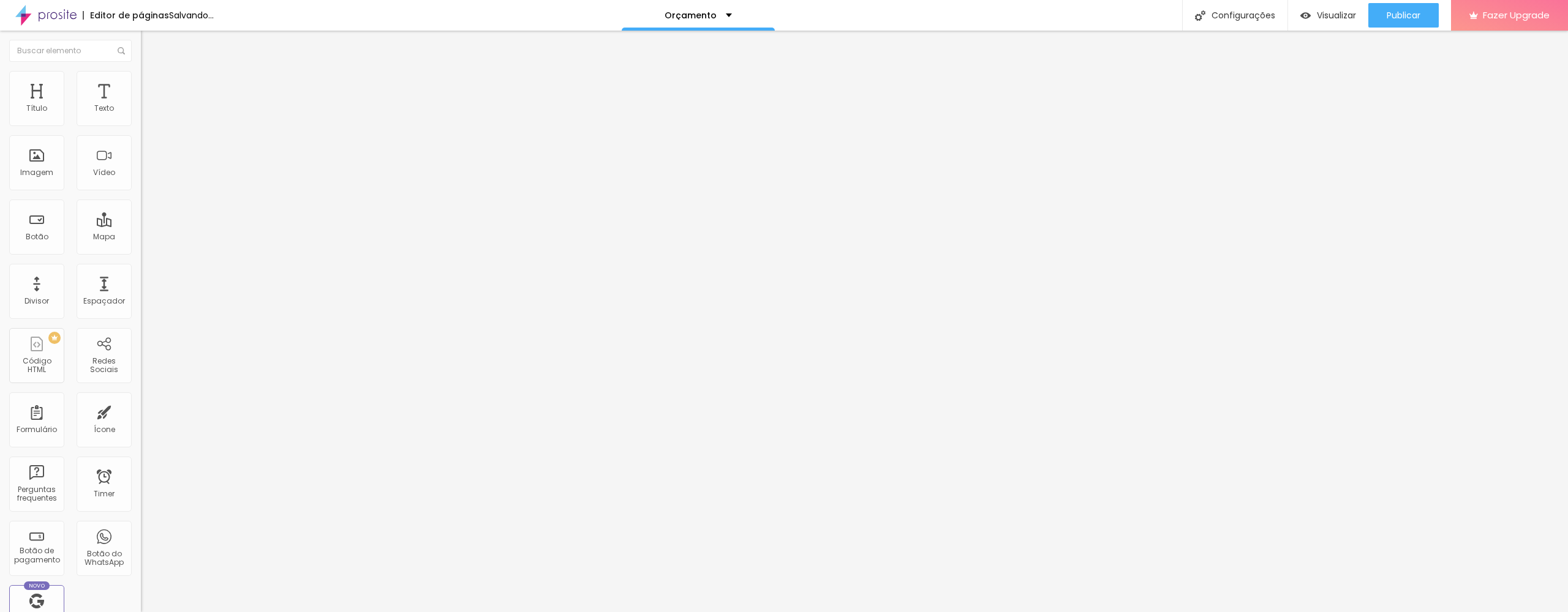
click at [141, 83] on li "Avançado" at bounding box center [211, 89] width 141 height 12
click at [141, 71] on li "Conteúdo" at bounding box center [211, 65] width 141 height 12
click at [1382, 18] on button "Publicar" at bounding box center [1403, 15] width 70 height 25
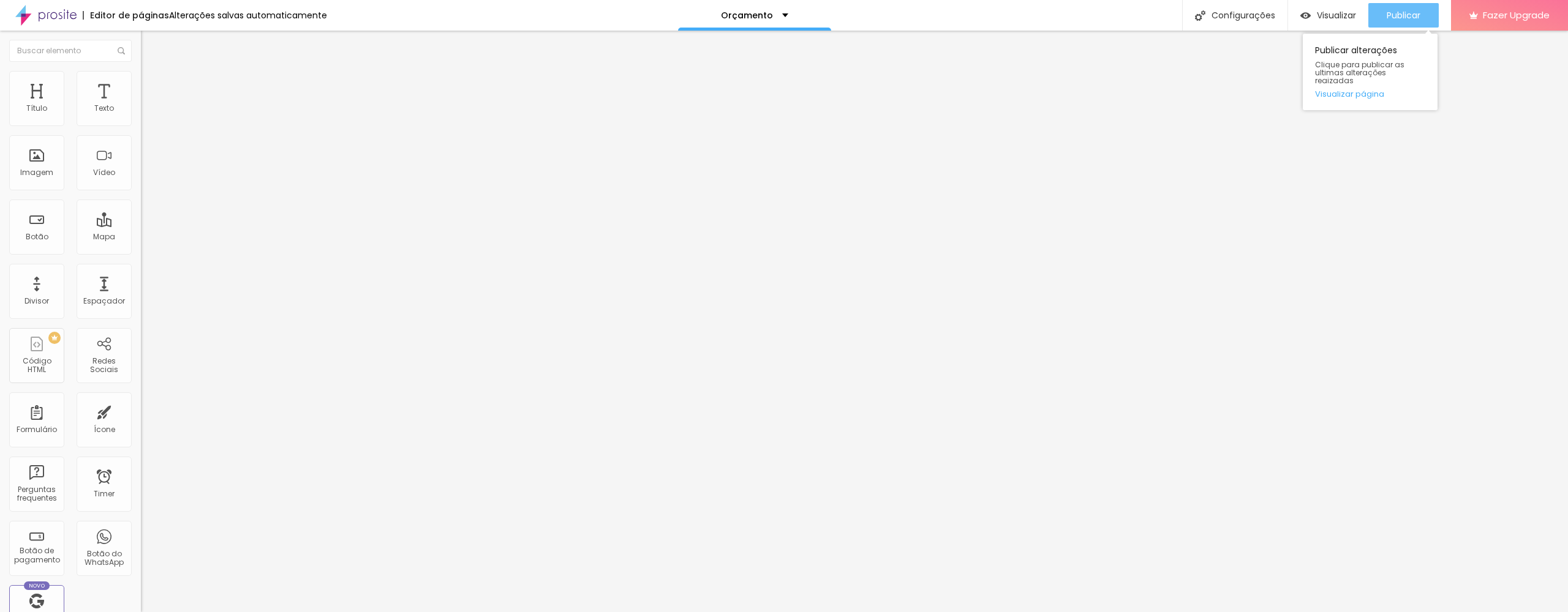
click at [1394, 15] on span "Publicar" at bounding box center [1403, 15] width 34 height 10
click at [152, 86] on span "Avançado" at bounding box center [172, 91] width 41 height 11
click at [152, 84] on span "Estilo" at bounding box center [160, 80] width 19 height 11
type input "11"
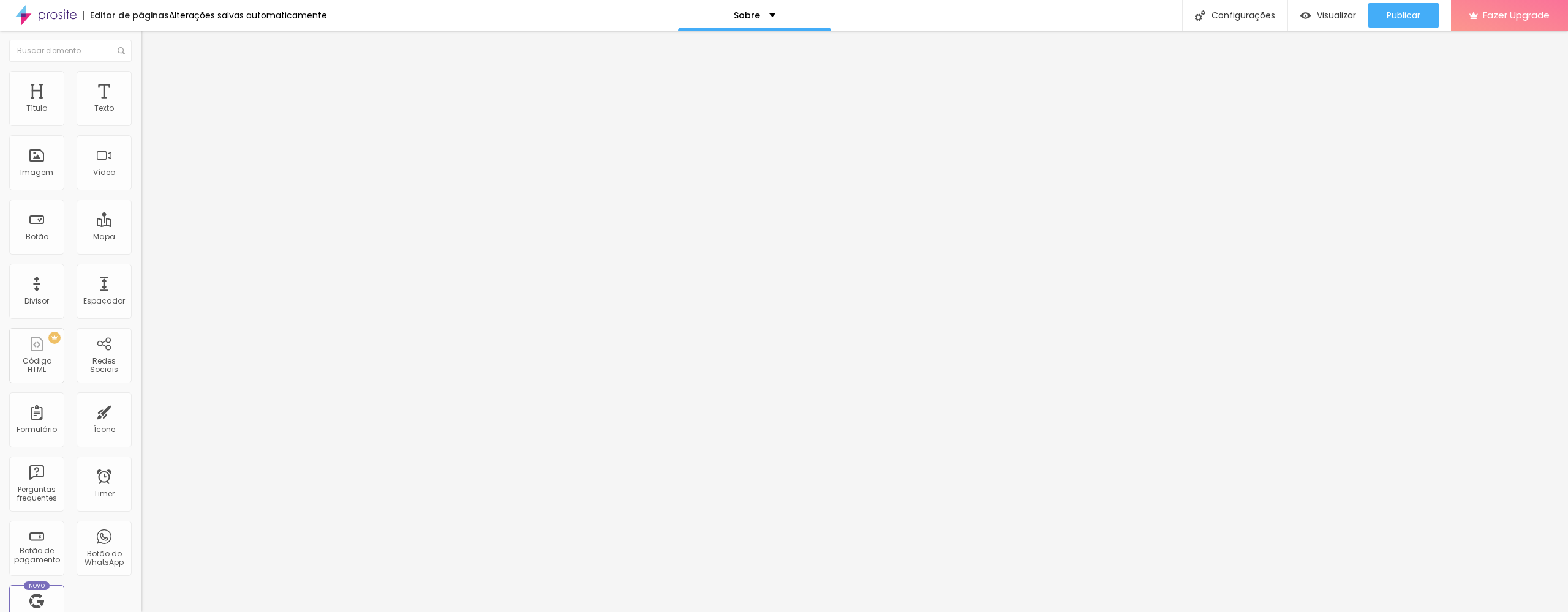
type input "11"
type input "12"
type input "13"
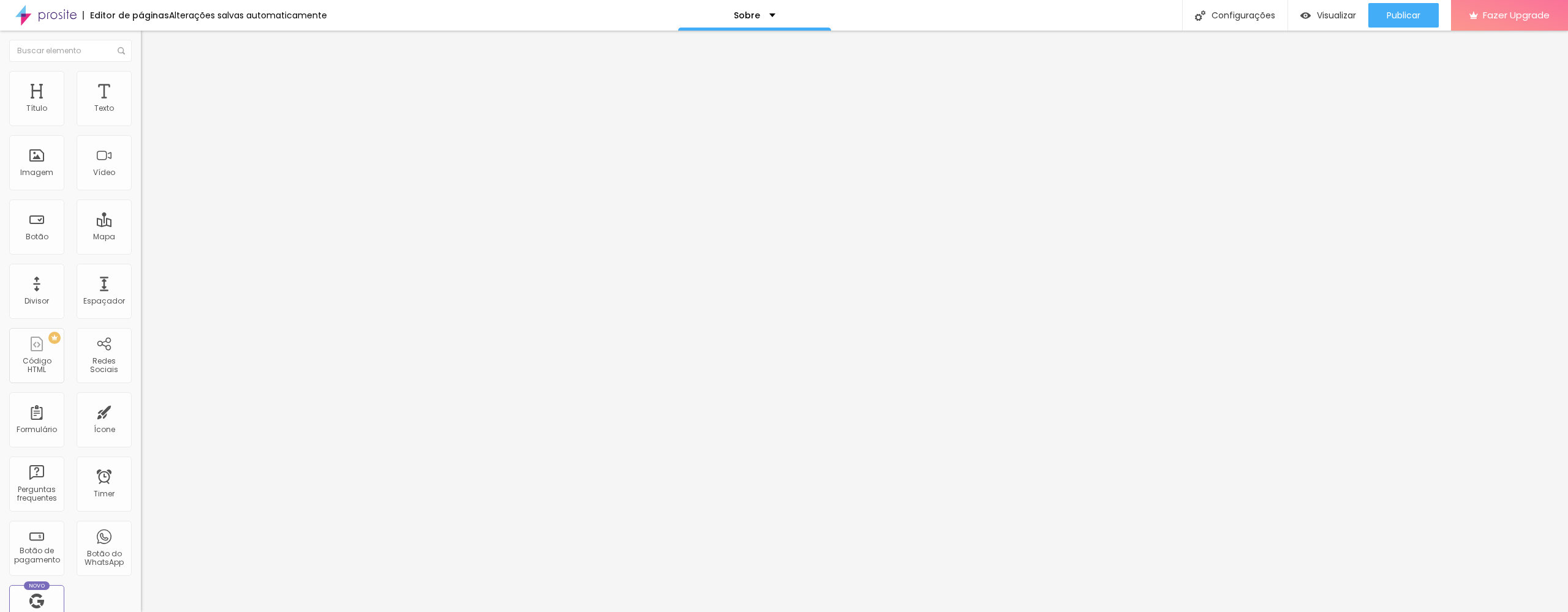
type input "14"
type input "15"
type input "16"
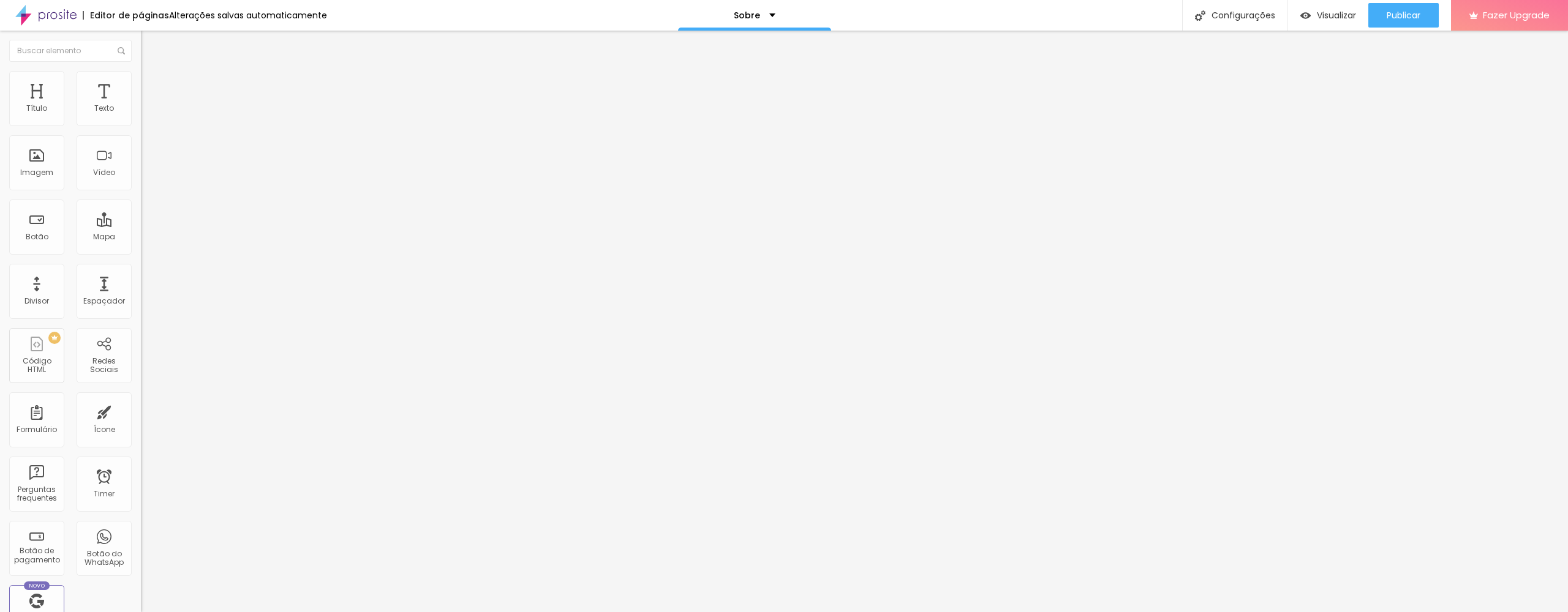
type input "16"
type input "17"
type input "18"
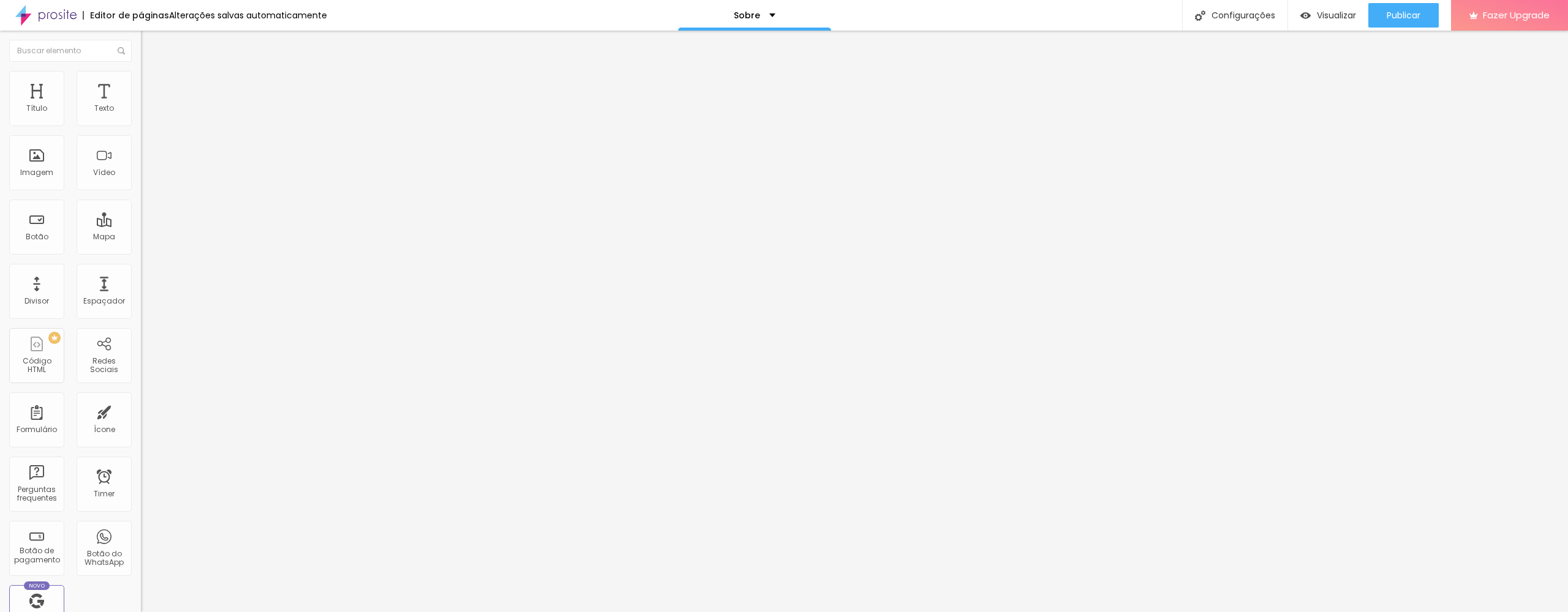
type input "19"
type input "20"
type input "21"
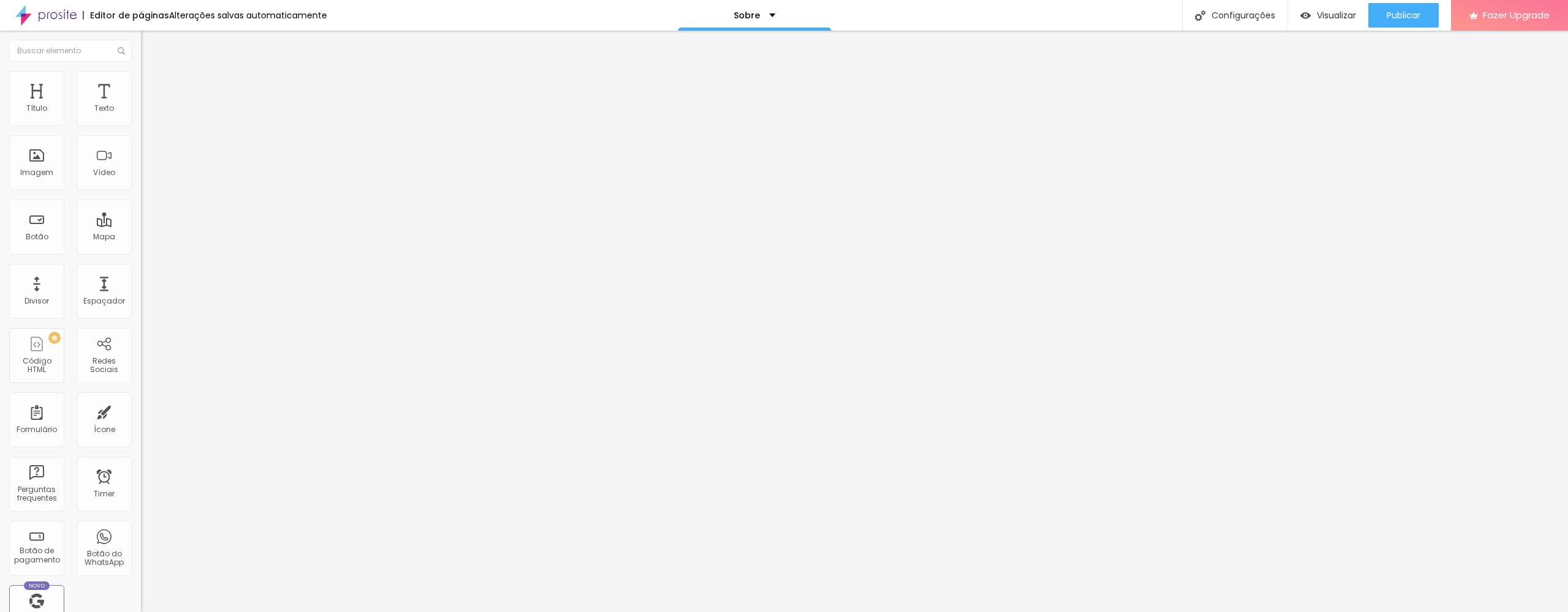
type input "21"
type input "22"
type input "23"
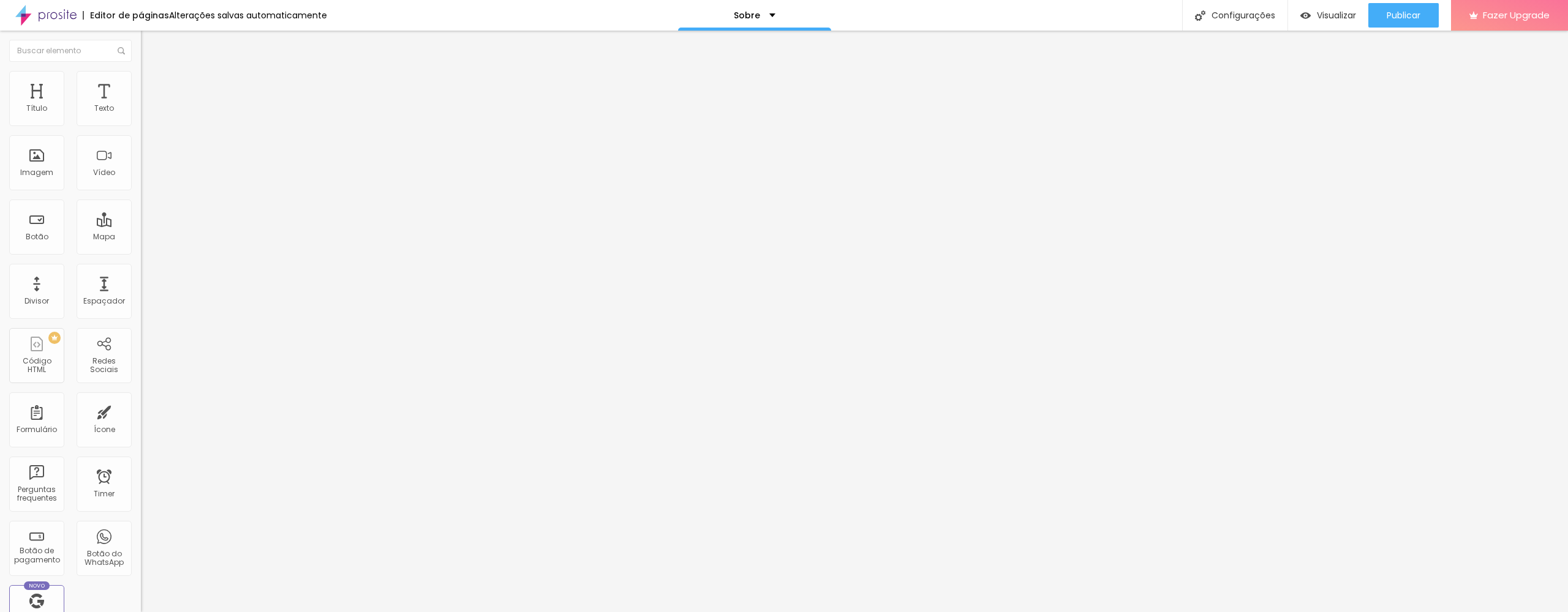
type input "24"
type input "25"
type input "26"
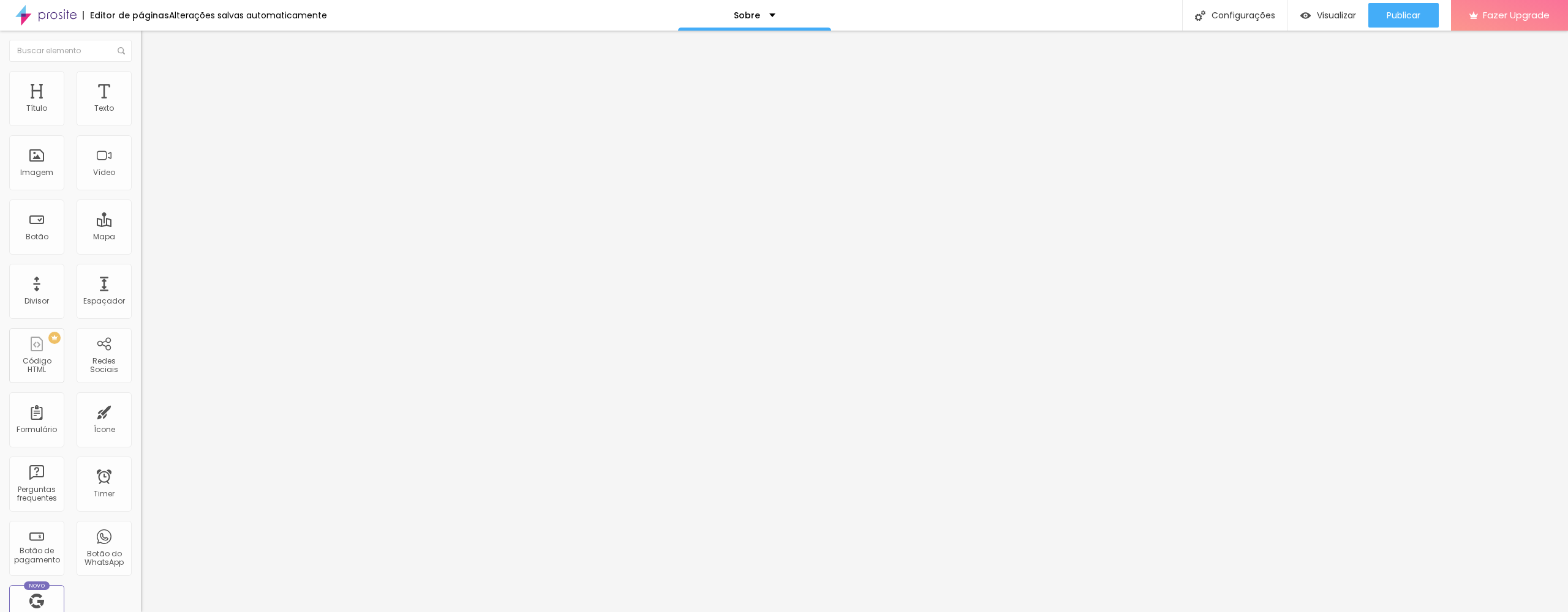
type input "26"
type input "27"
type input "28"
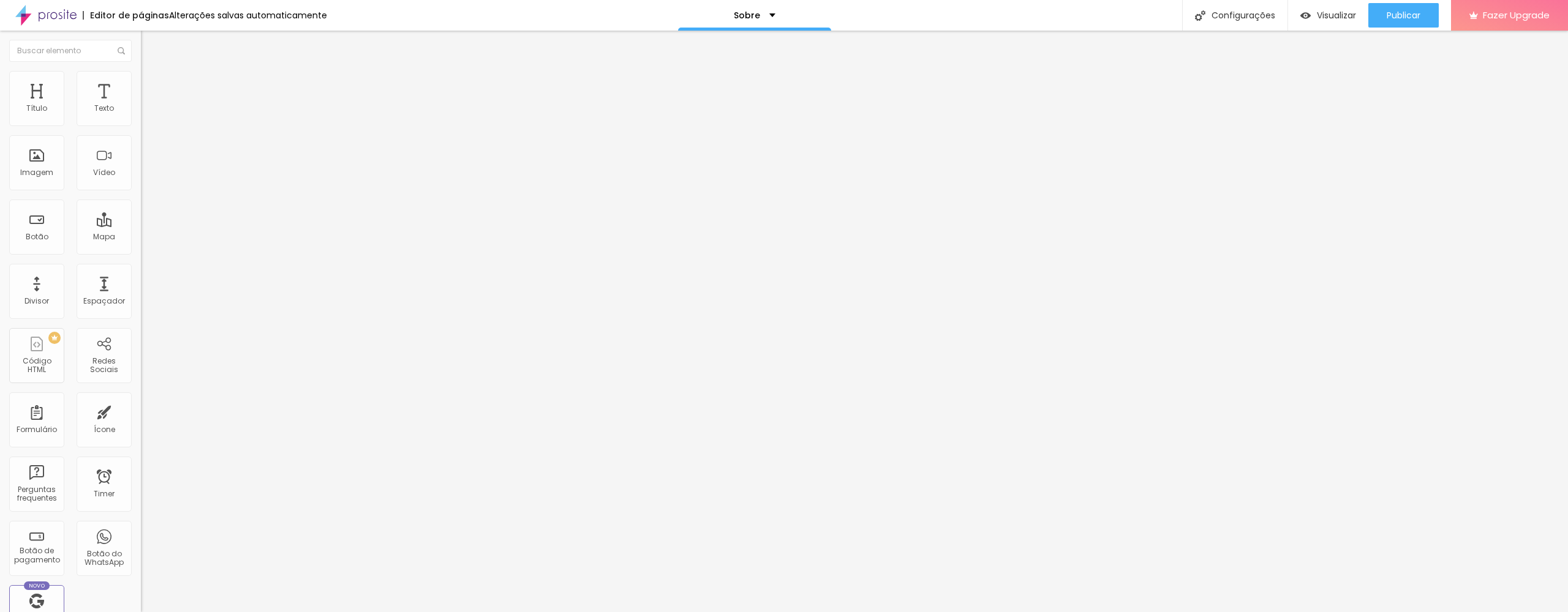
type input "29"
type input "30"
drag, startPoint x: 51, startPoint y: 248, endPoint x: 137, endPoint y: 254, distance: 86.2
type input "30"
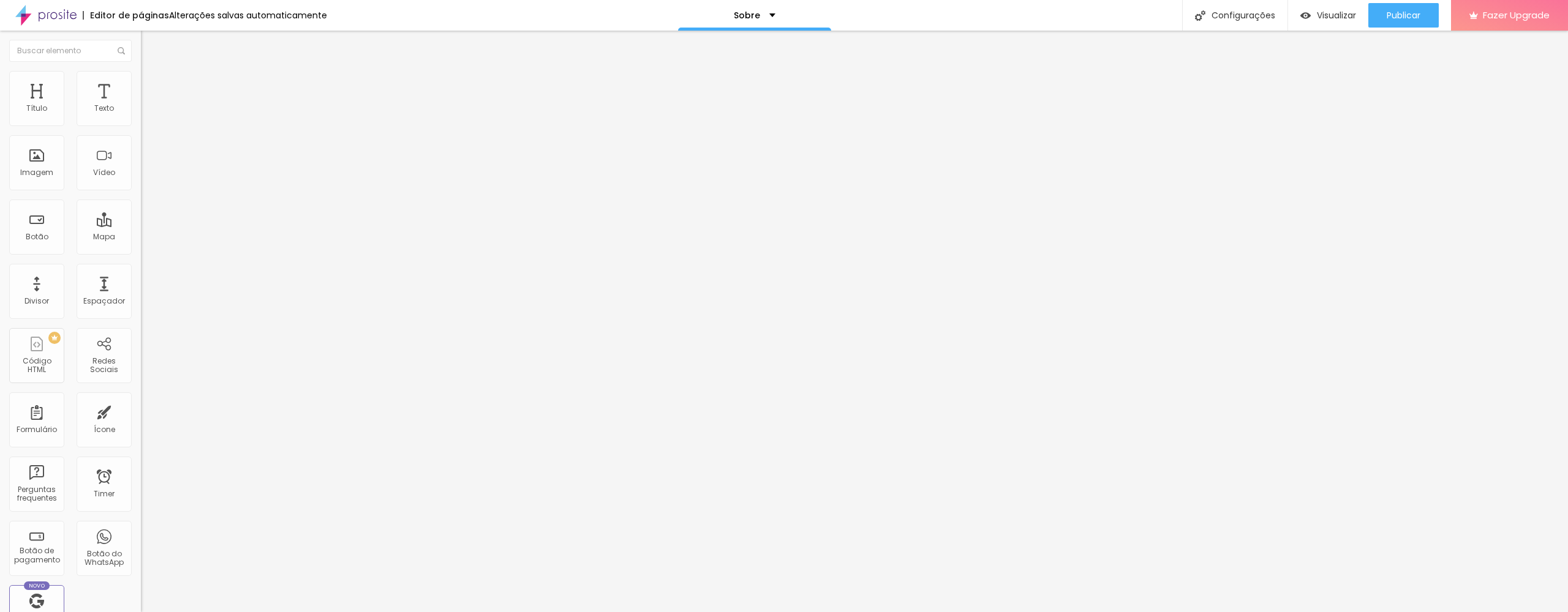
click at [141, 221] on div "Tamanho 19 px Espaçamento interno 12 Borda arredondada 50 Espaço entre items 30" at bounding box center [211, 158] width 141 height 125
click at [150, 44] on div "Editar Texto" at bounding box center [184, 44] width 70 height 10
click at [141, 143] on div "Instagram Rede social Instagram Endereço URL [URL][DOMAIN_NAME] Abrir em uma no…" at bounding box center [211, 467] width 141 height 743
click at [141, 145] on div "Instagram Rede social Instagram Endereço URL [URL][DOMAIN_NAME] Abrir em uma no…" at bounding box center [211, 467] width 141 height 743
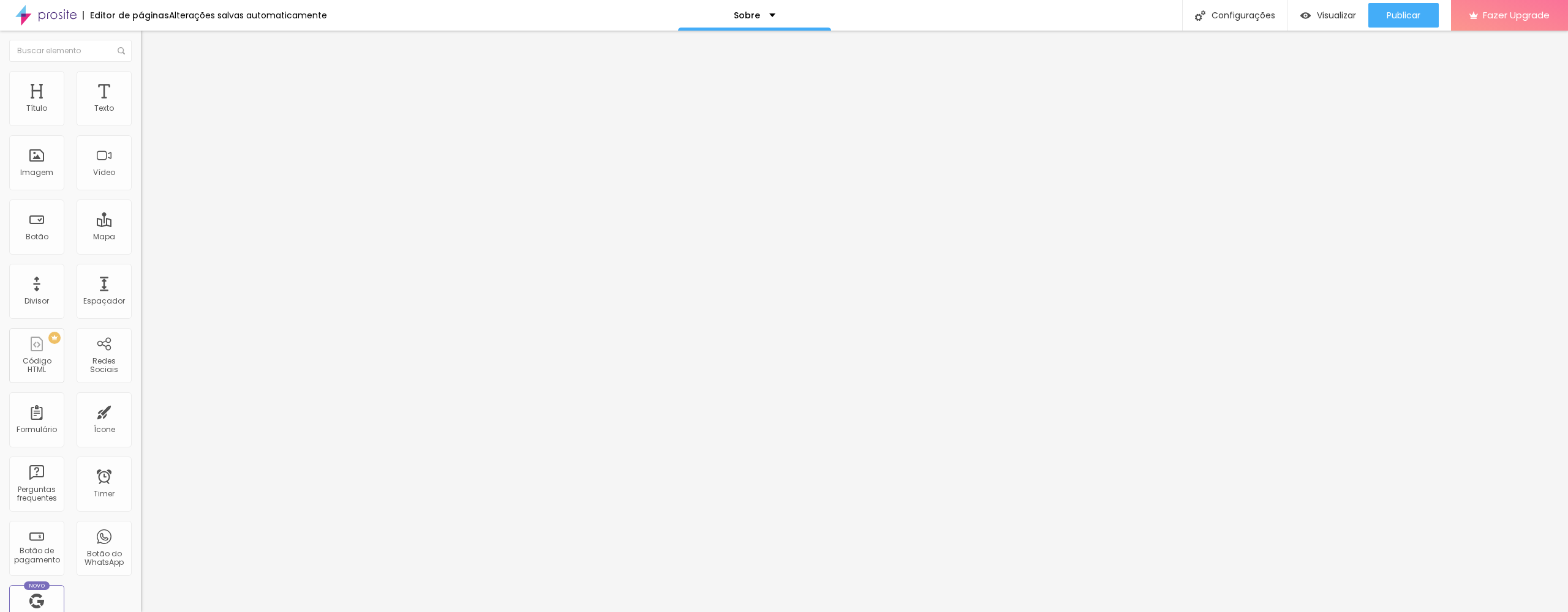
click at [141, 611] on div "Instagram" at bounding box center [211, 623] width 141 height 7
click at [141, 368] on div "Editar Redes Sociais Conteúdo Estilo Avançado Instagram Rede social Instagram E…" at bounding box center [211, 321] width 141 height 581
click at [150, 47] on img "button" at bounding box center [154, 44] width 10 height 10
click at [1398, 12] on span "Publicar" at bounding box center [1403, 15] width 34 height 10
click at [43, 17] on img at bounding box center [45, 15] width 61 height 31
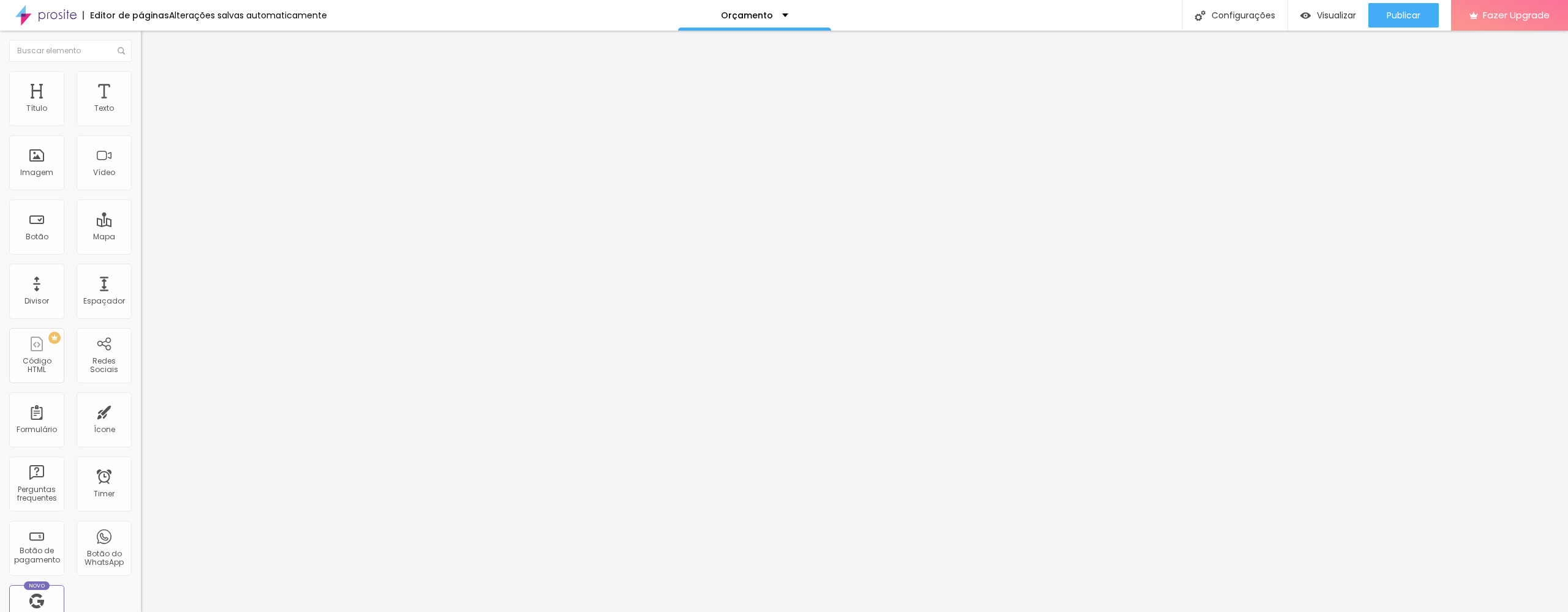
click at [152, 84] on span "Estilo" at bounding box center [160, 80] width 19 height 11
click at [141, 83] on li "Avançado" at bounding box center [211, 89] width 141 height 12
type input "11"
type input "12"
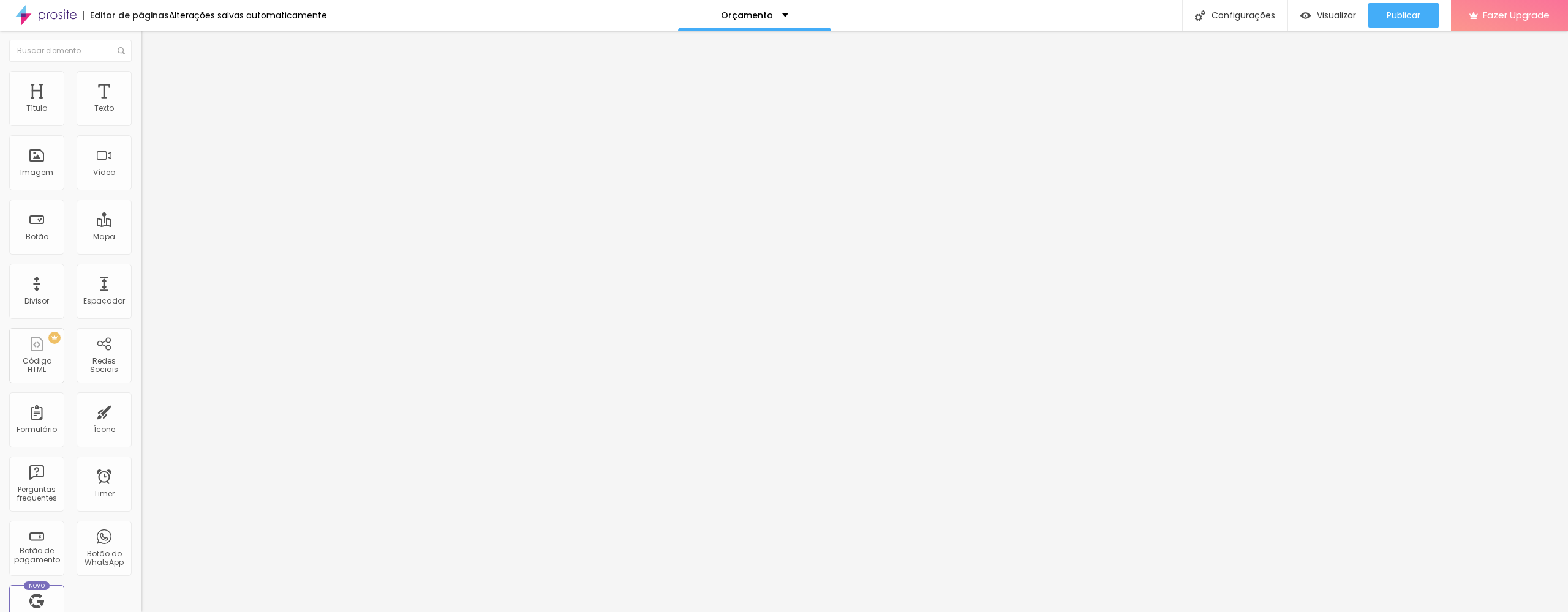
type input "12"
type input "13"
type input "14"
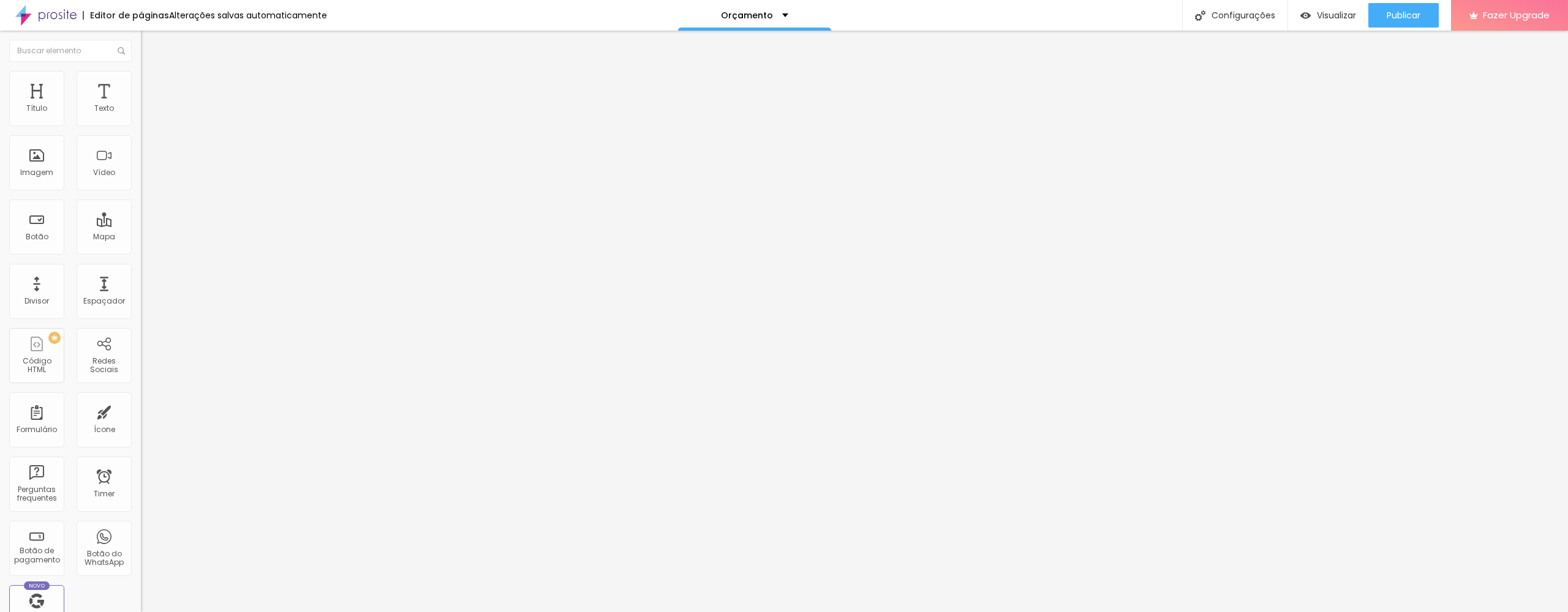
type input "15"
type input "16"
type input "15"
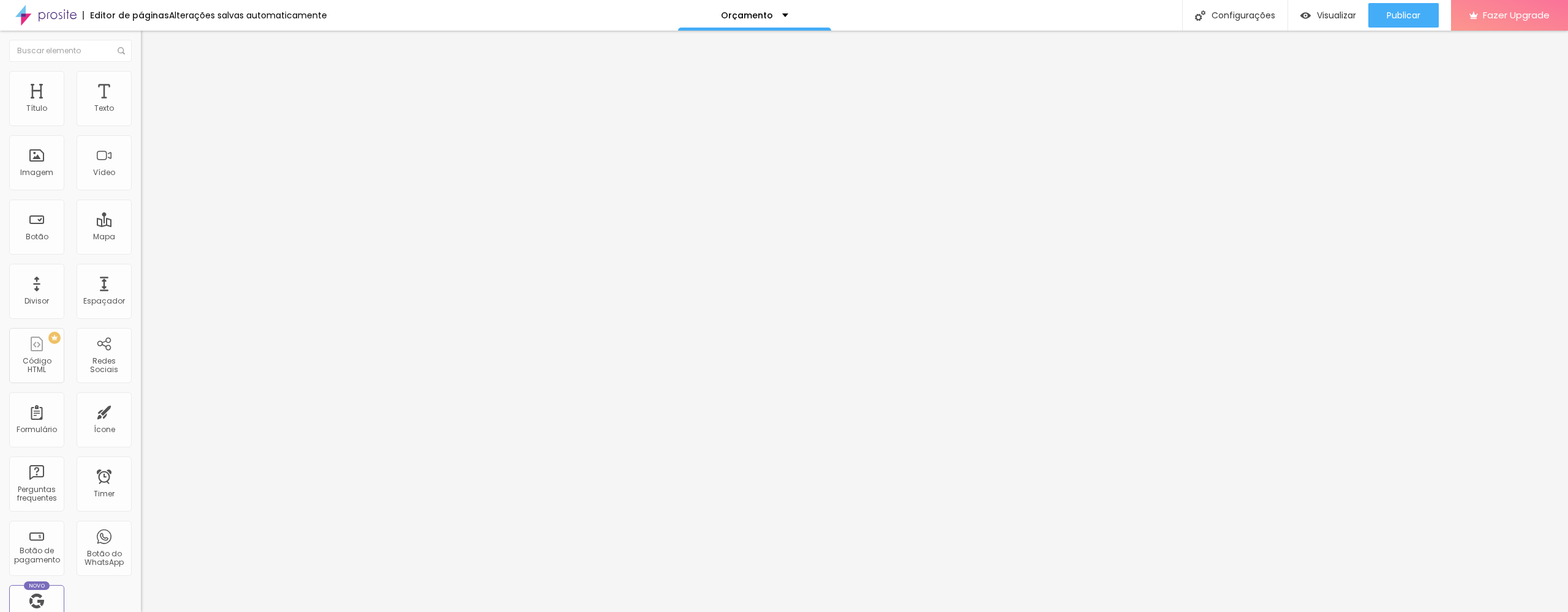
type input "15"
type input "14"
type input "13"
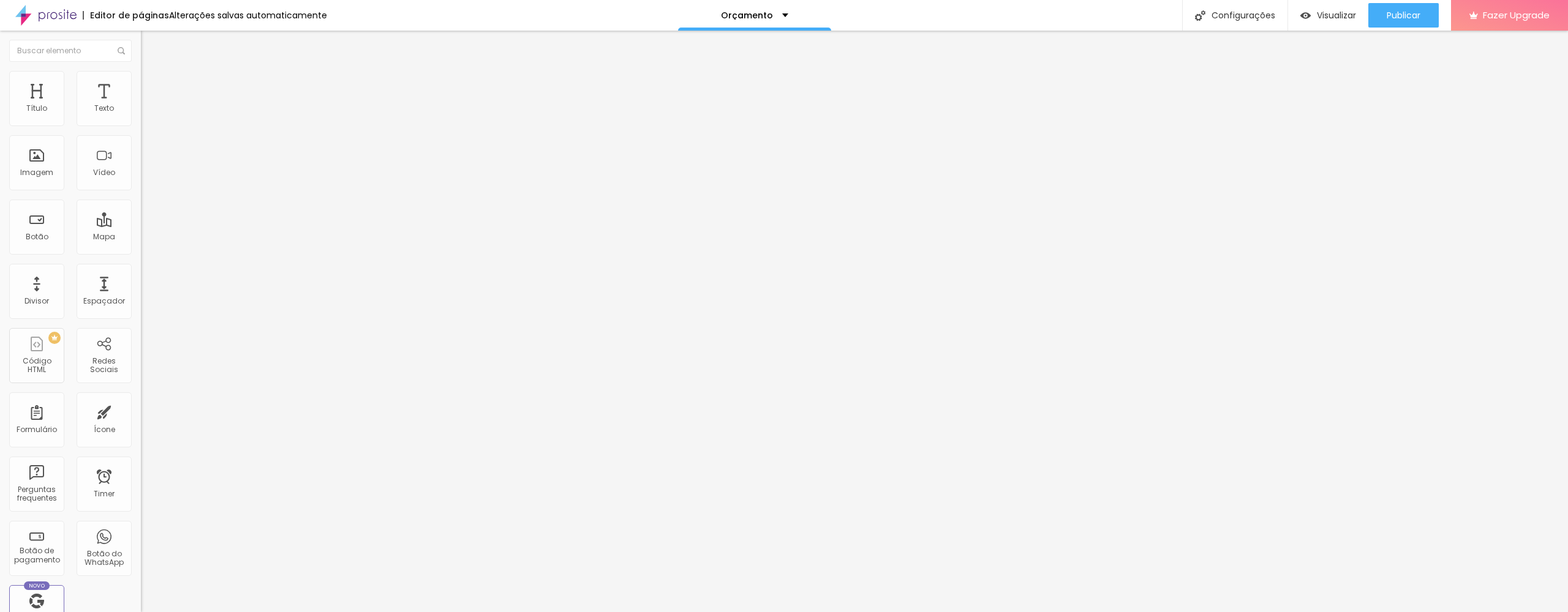
type input "12"
type input "11"
type input "10"
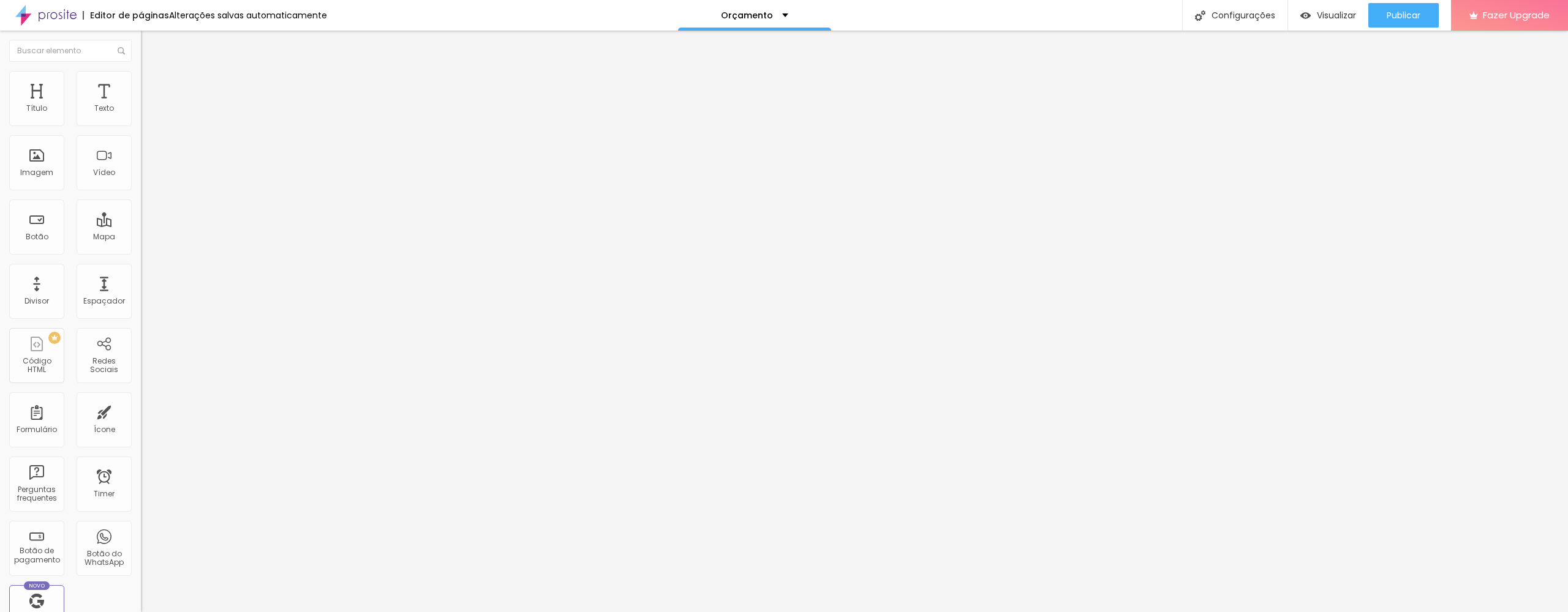
type input "10"
type input "9"
type input "8"
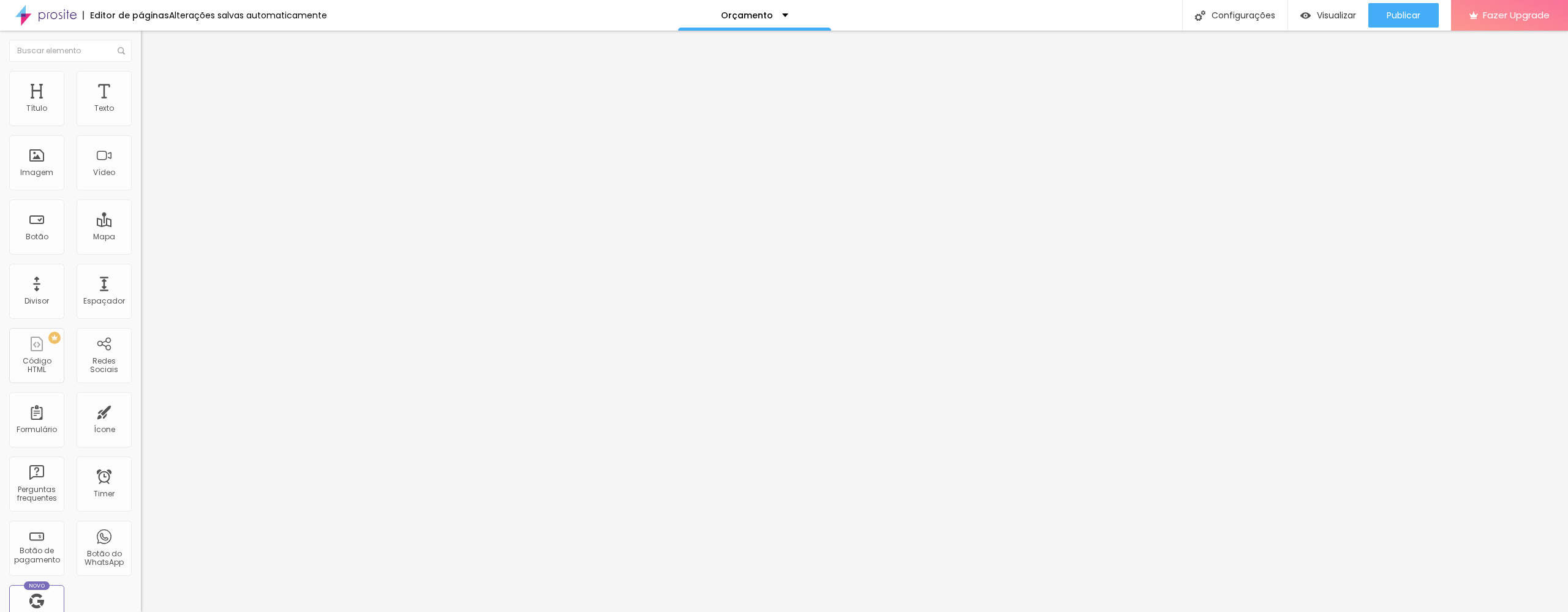
type input "7"
type input "6"
type input "5"
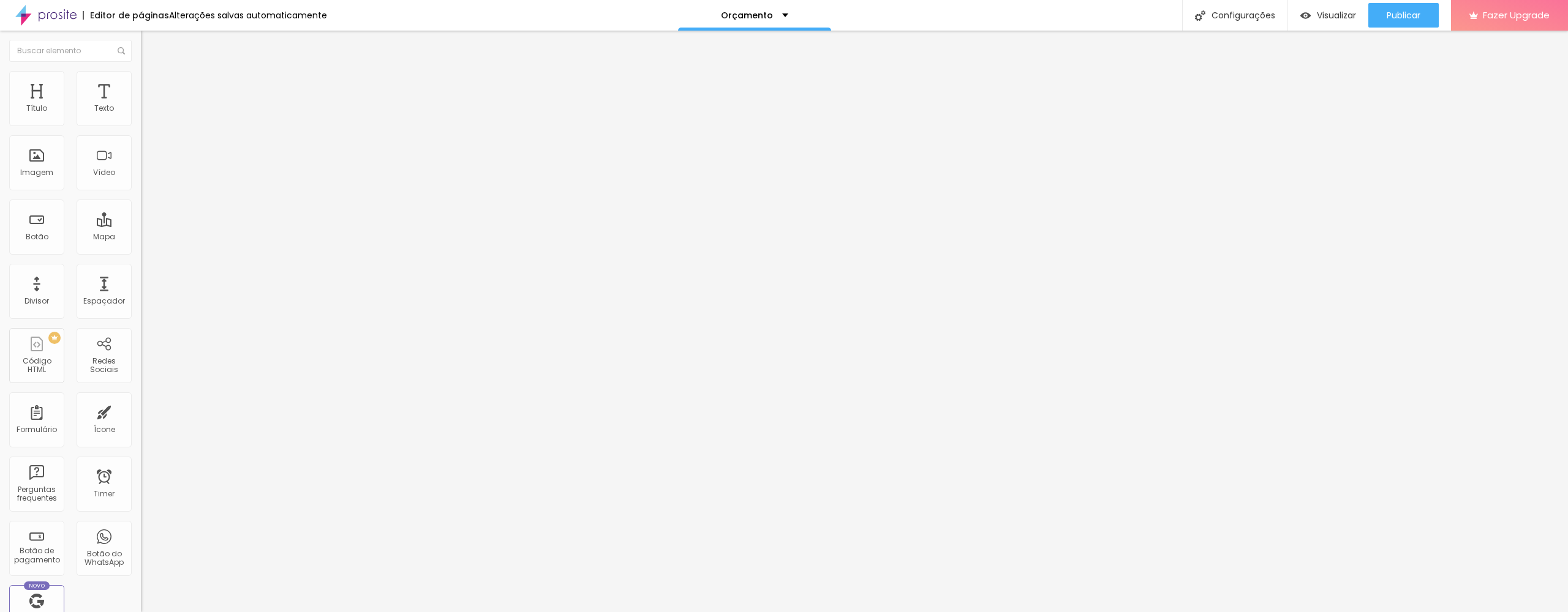
type input "5"
type input "4"
type input "3"
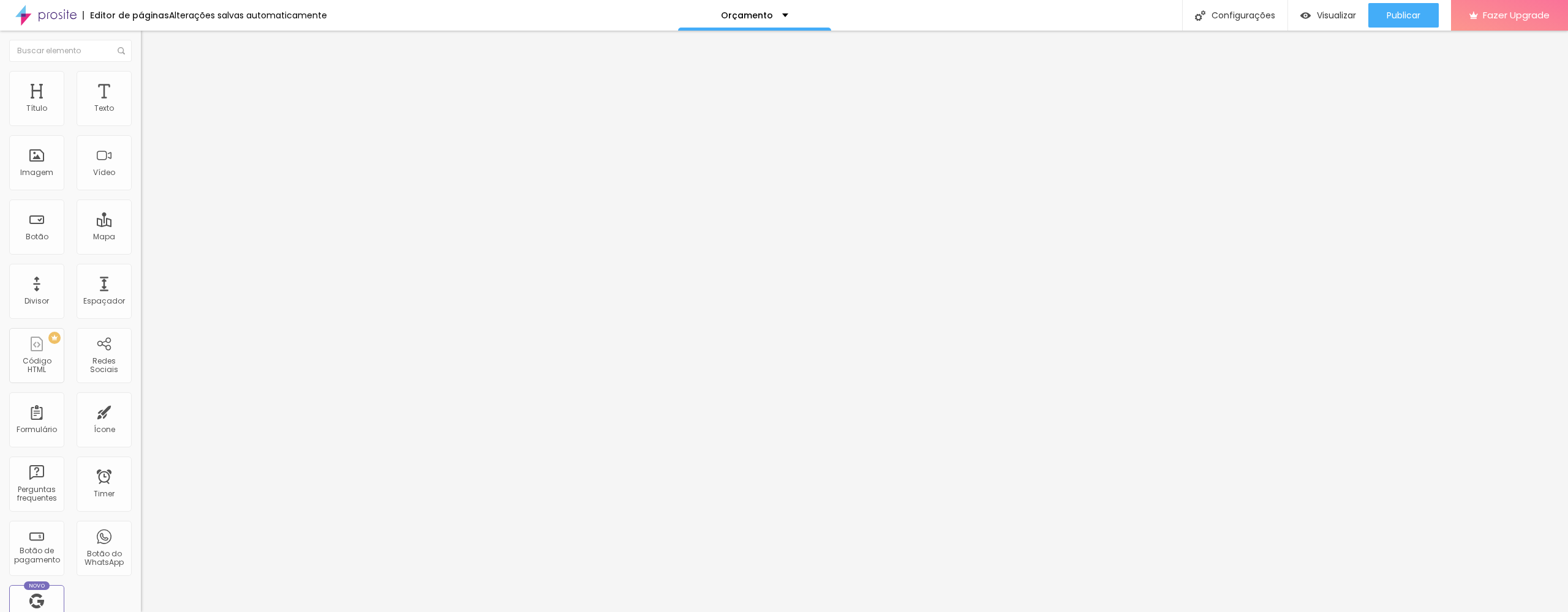
type input "2"
type input "1"
type input "0"
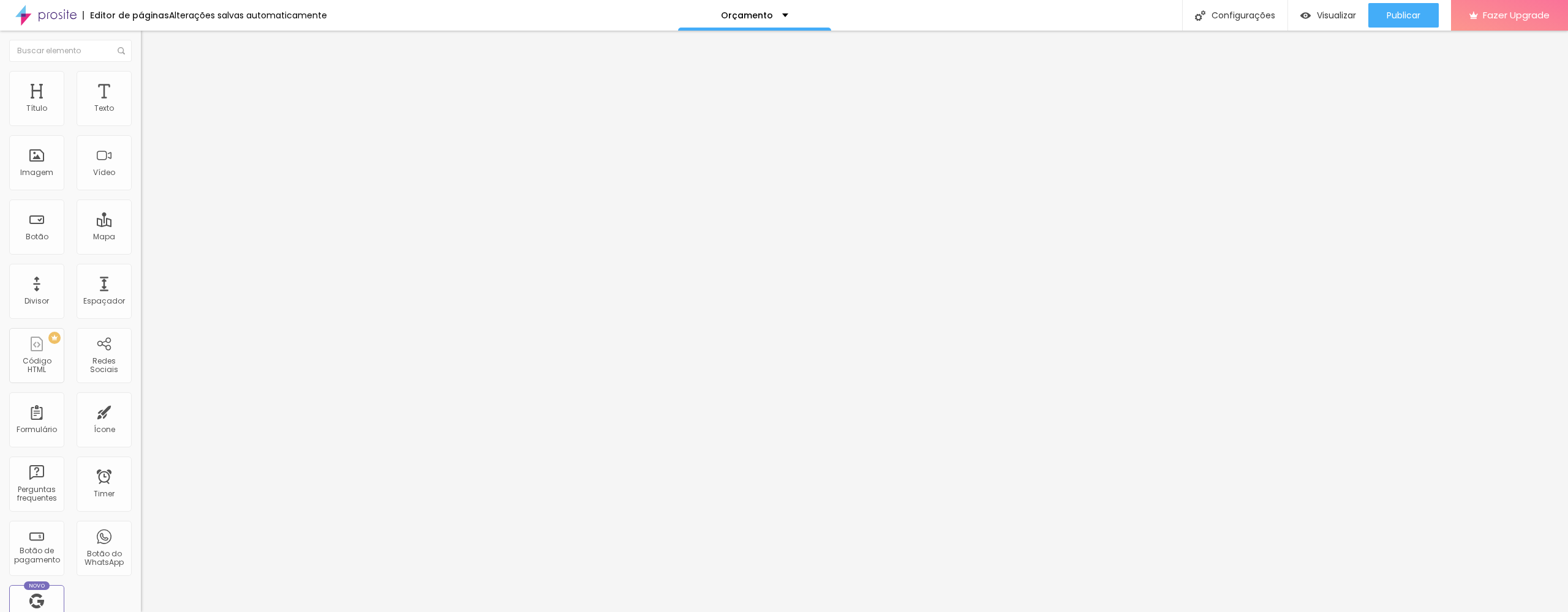
type input "0"
drag, startPoint x: 36, startPoint y: 147, endPoint x: 18, endPoint y: 147, distance: 18.0
type input "0"
click at [141, 268] on div "0 Espaço de baixo" at bounding box center [211, 355] width 141 height 174
click at [141, 75] on li "Estilo" at bounding box center [211, 77] width 141 height 12
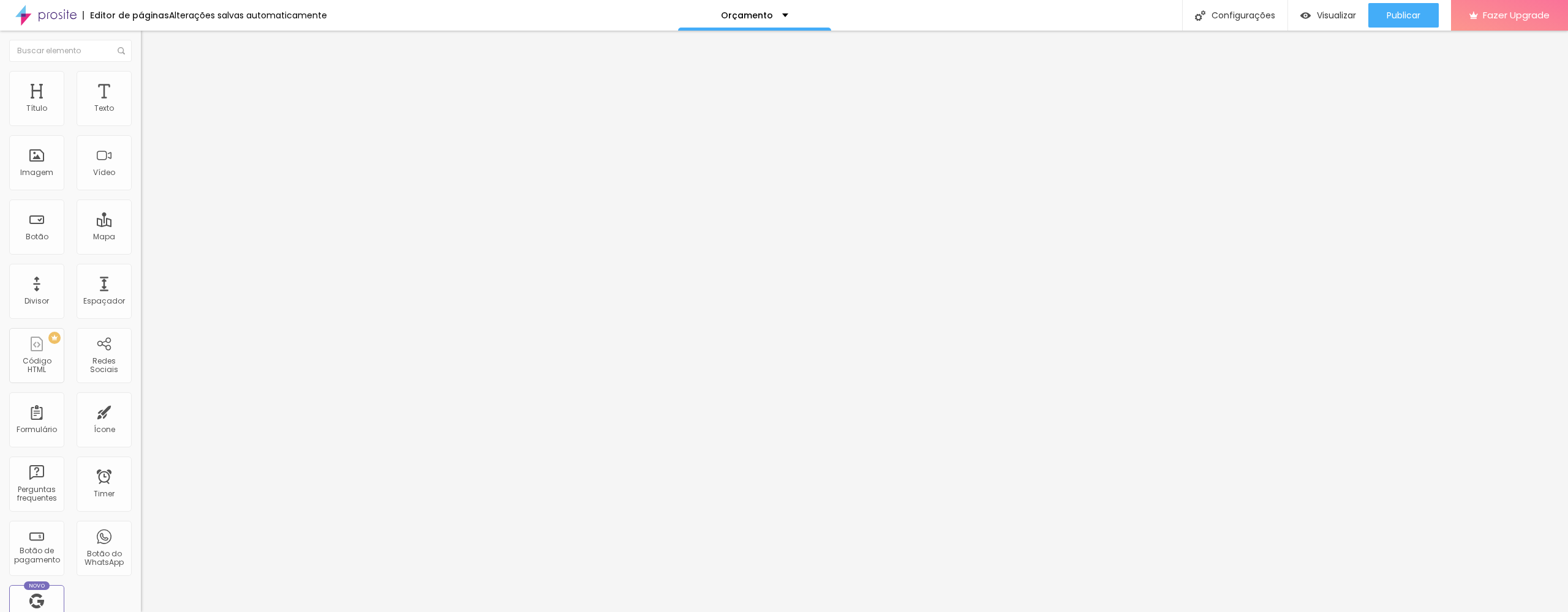
click at [141, 70] on img at bounding box center [146, 64] width 11 height 11
click at [141, 191] on span "Original" at bounding box center [155, 187] width 29 height 11
click at [152, 82] on span "Estilo" at bounding box center [160, 80] width 19 height 11
click at [141, 83] on li "Avançado" at bounding box center [211, 89] width 141 height 12
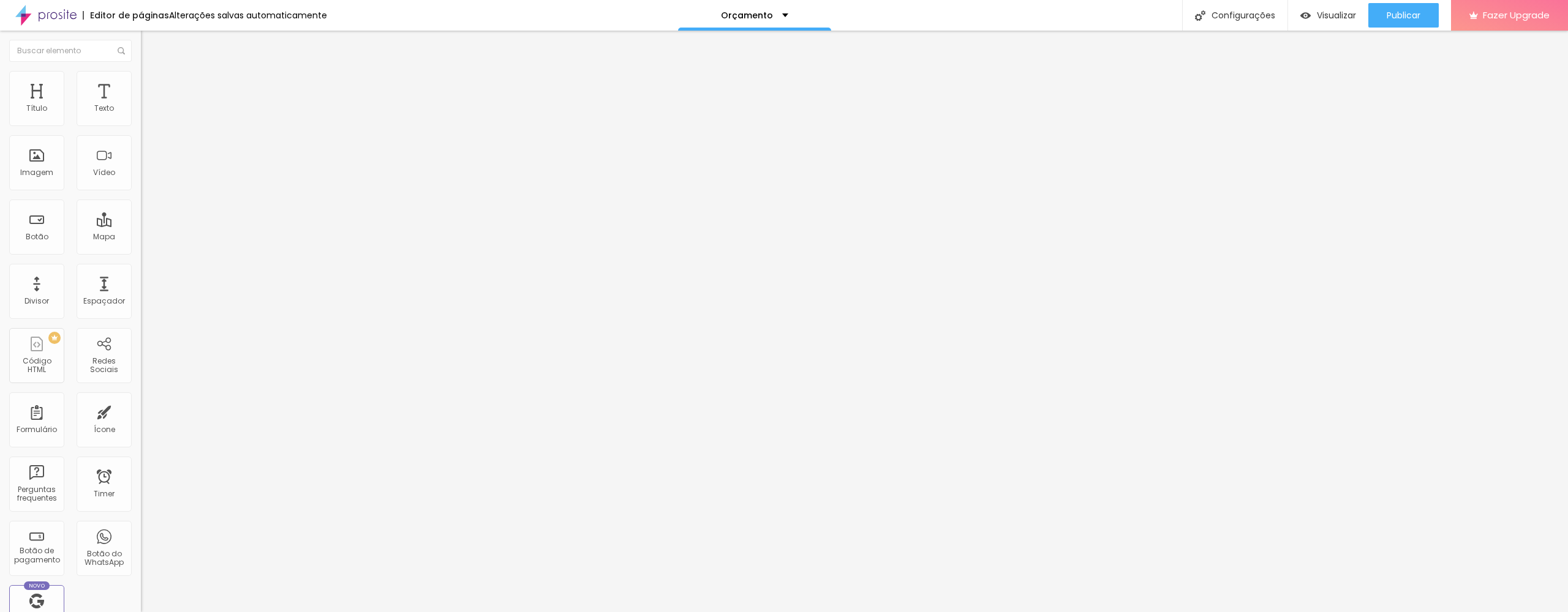
type input "8"
type input "7"
type input "5"
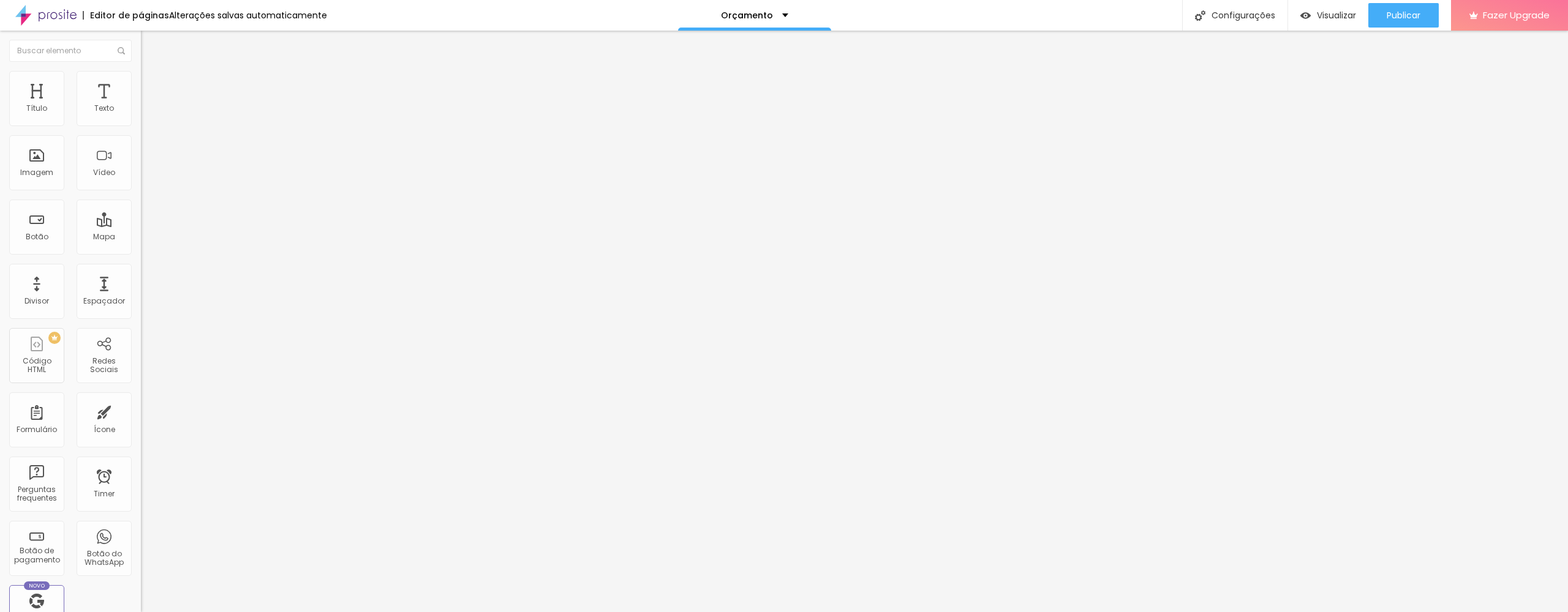
type input "5"
type input "2"
type input "0"
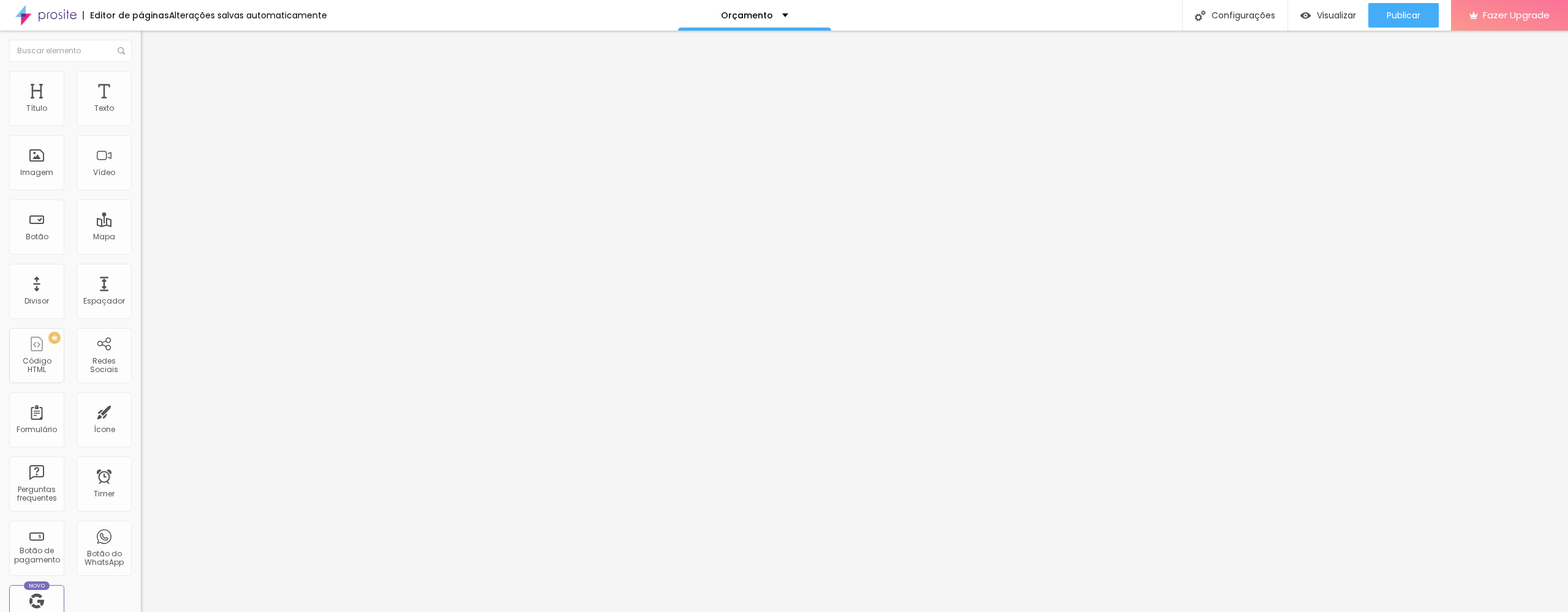
type input "0"
drag, startPoint x: 35, startPoint y: 122, endPoint x: 4, endPoint y: 123, distance: 31.0
type input "0"
click at [141, 123] on div "0 Espaço de cima 0 Espaço de baixo ID Html Classes Html Visível nos dispositivo…" at bounding box center [211, 352] width 141 height 515
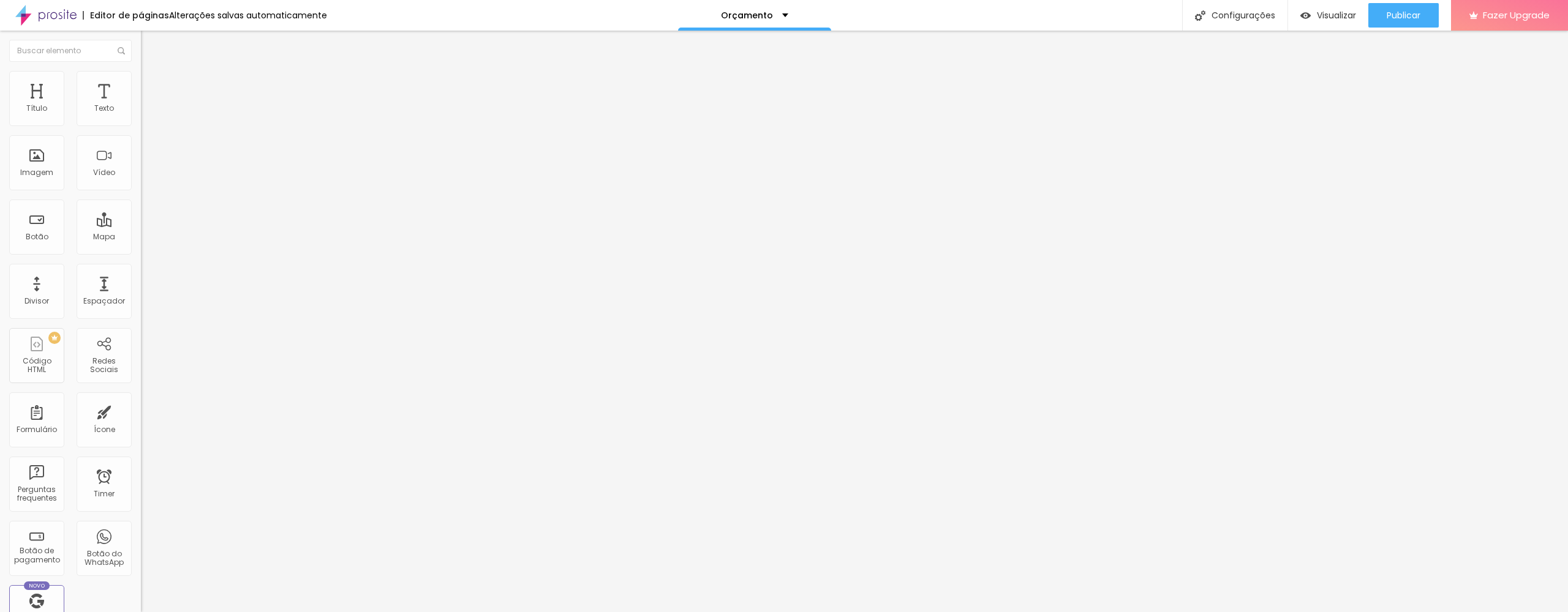
click at [150, 42] on div "Editar Imagem" at bounding box center [191, 44] width 82 height 10
click at [58, 18] on img at bounding box center [45, 15] width 61 height 31
